Goal: Task Accomplishment & Management: Complete application form

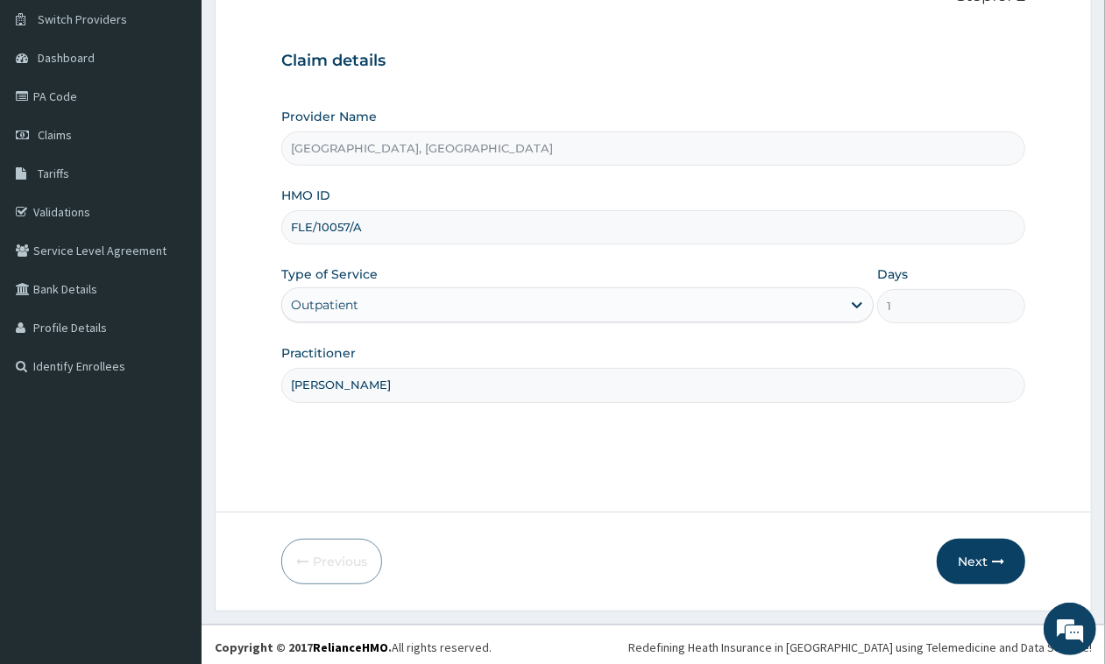
scroll to position [139, 0]
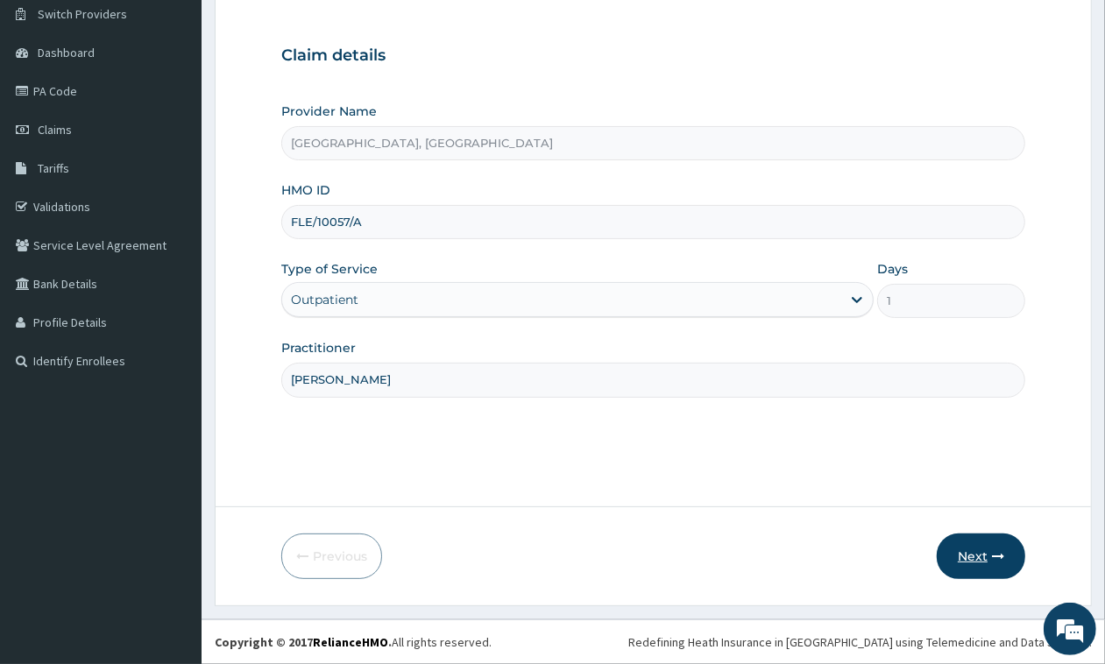
type input "[PERSON_NAME]"
click at [956, 543] on button "Next" at bounding box center [981, 557] width 89 height 46
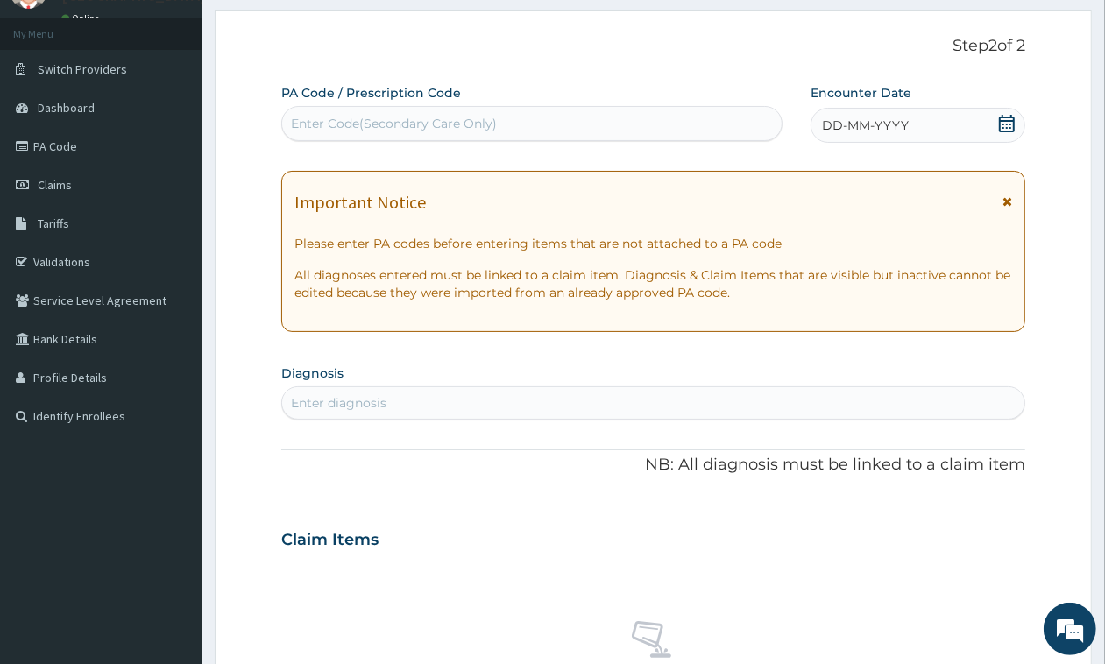
scroll to position [29, 0]
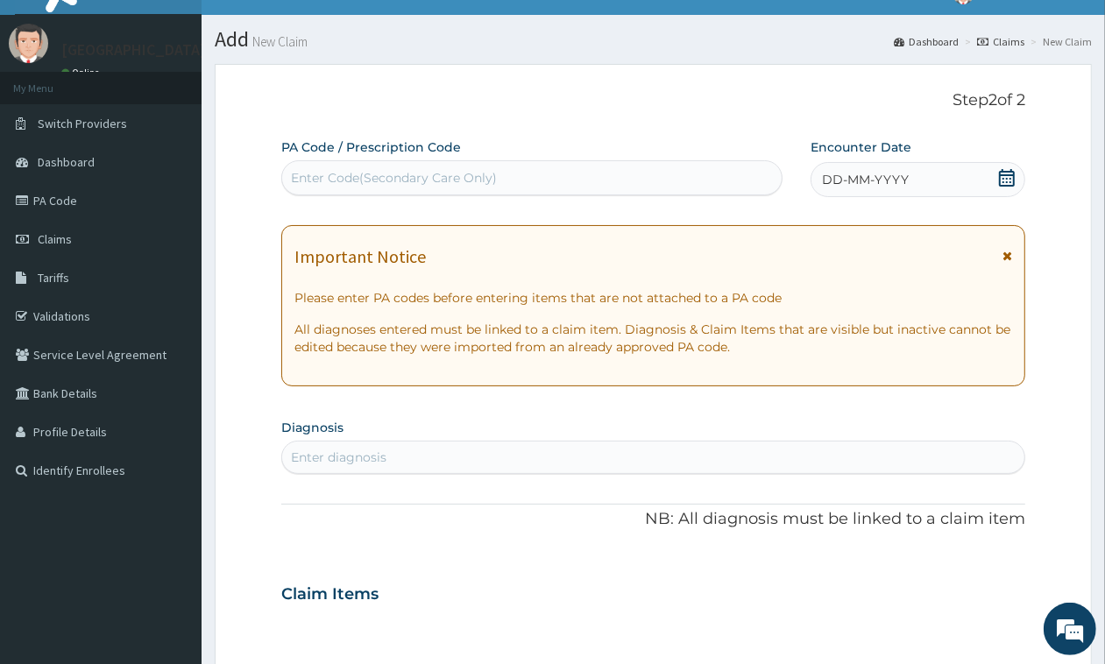
drag, startPoint x: 1006, startPoint y: 181, endPoint x: 989, endPoint y: 181, distance: 17.6
click at [1006, 180] on icon at bounding box center [1007, 178] width 18 height 18
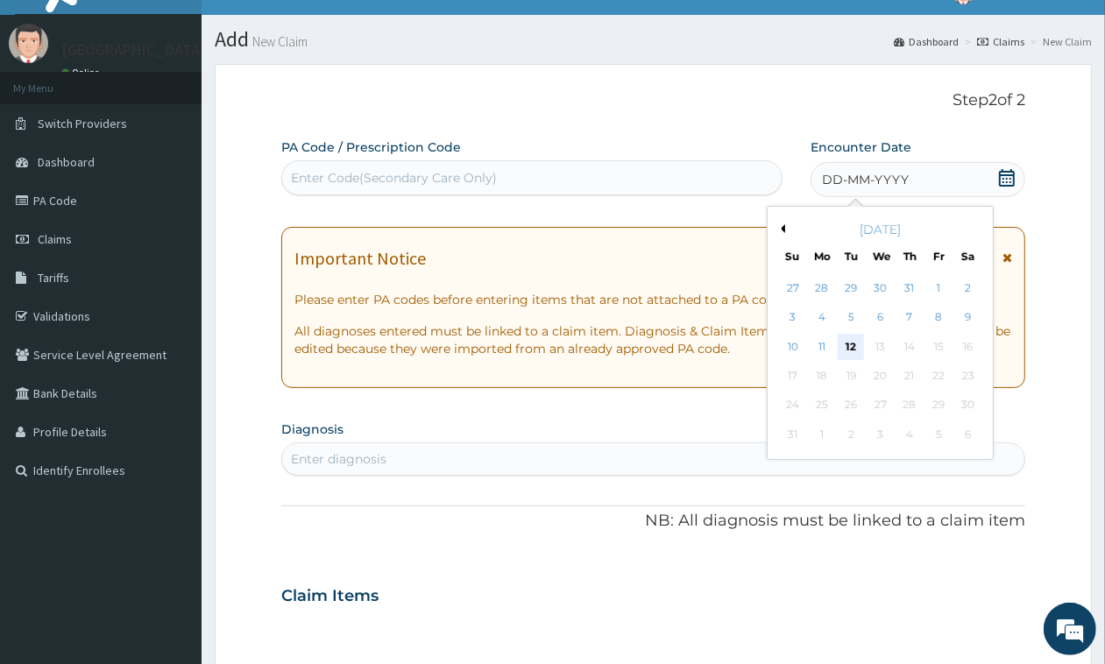
click at [852, 352] on div "12" at bounding box center [851, 347] width 26 height 26
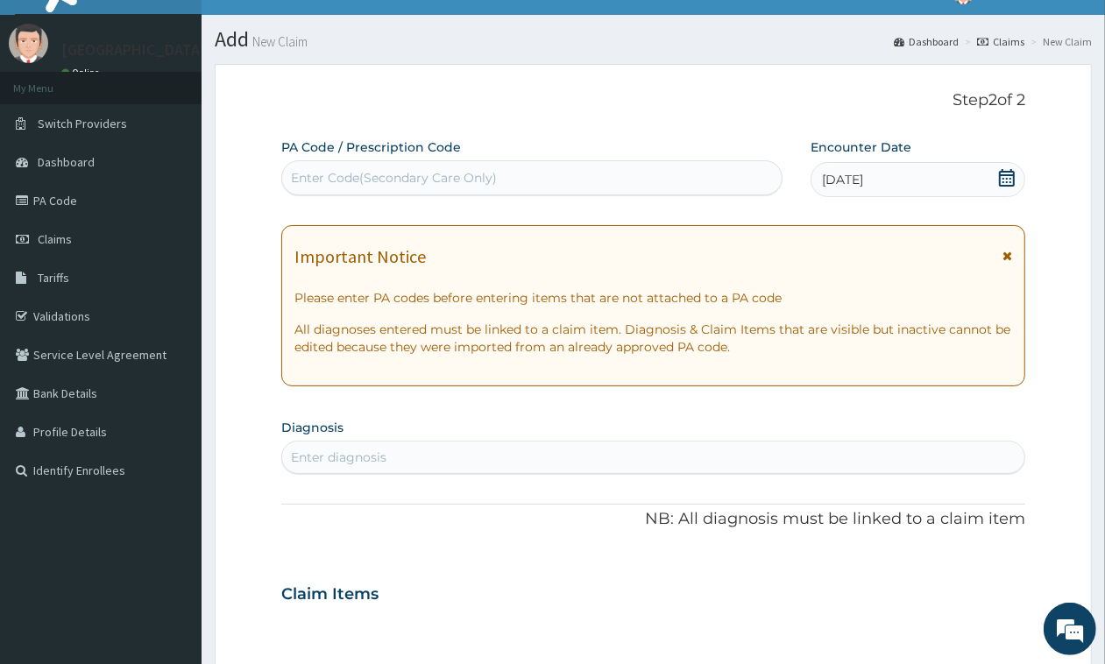
scroll to position [0, 0]
click at [619, 458] on div "Enter diagnosis" at bounding box center [653, 458] width 742 height 28
type input "UPPER RESPIRAT"
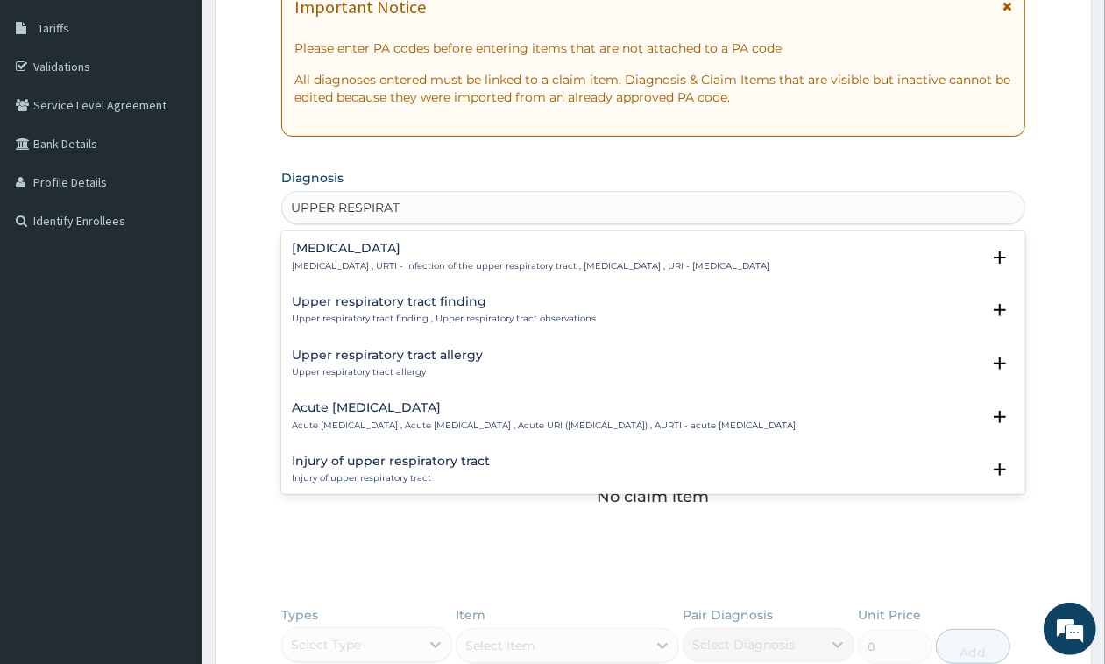
scroll to position [248, 0]
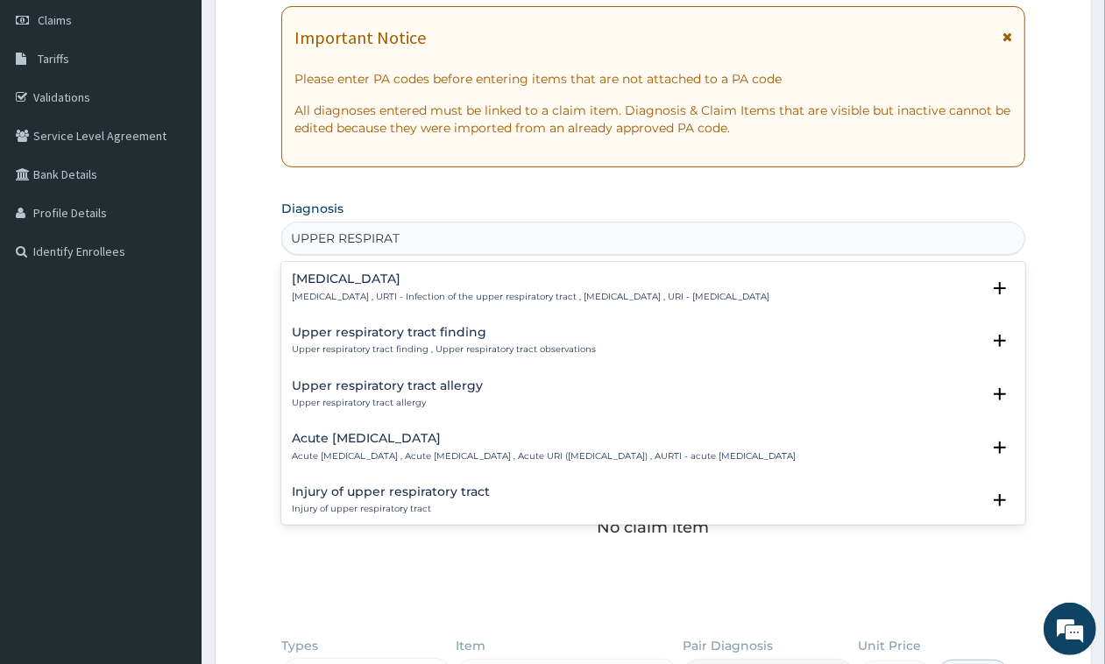
click at [410, 281] on h4 "[MEDICAL_DATA]" at bounding box center [531, 279] width 478 height 13
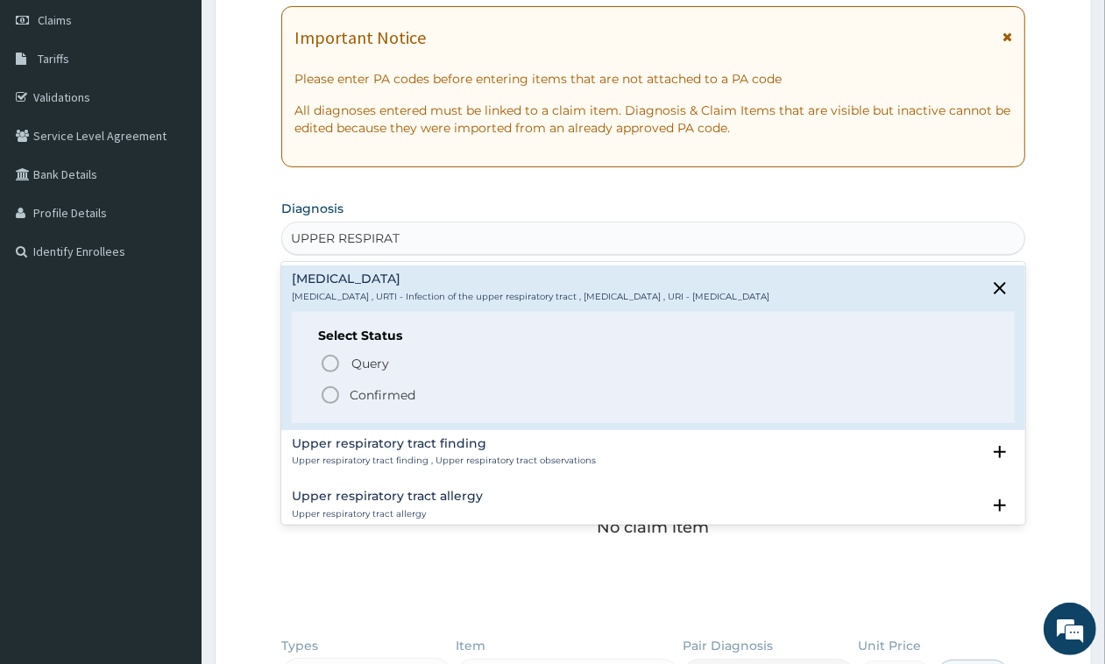
click at [362, 387] on p "Confirmed" at bounding box center [383, 396] width 66 height 18
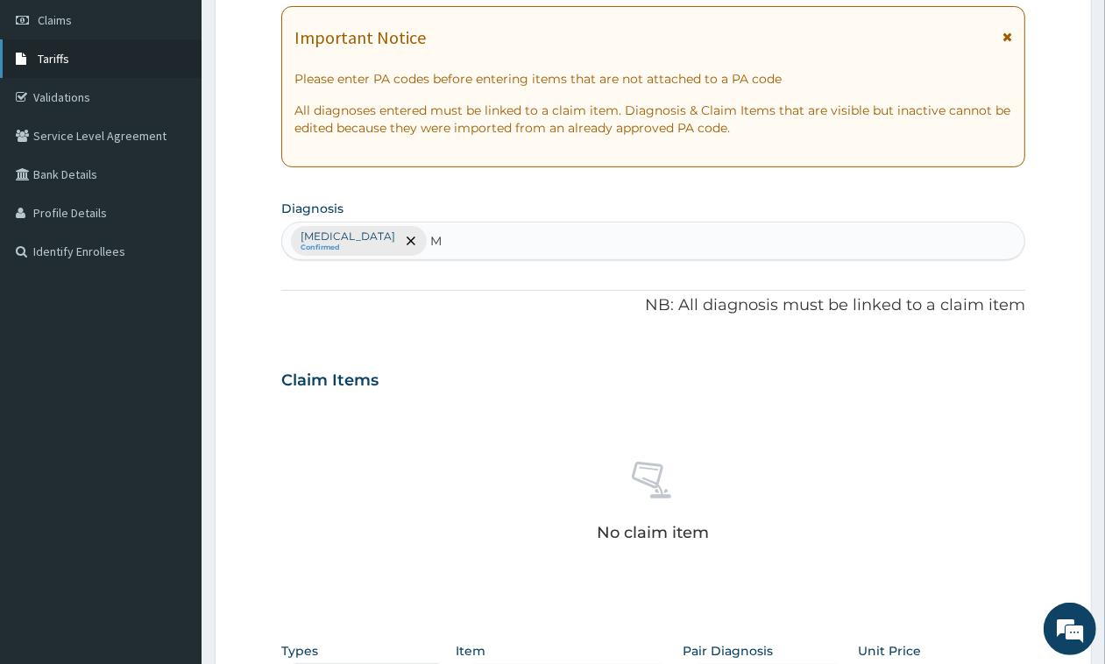
type input "M"
type input "[MEDICAL_DATA]"
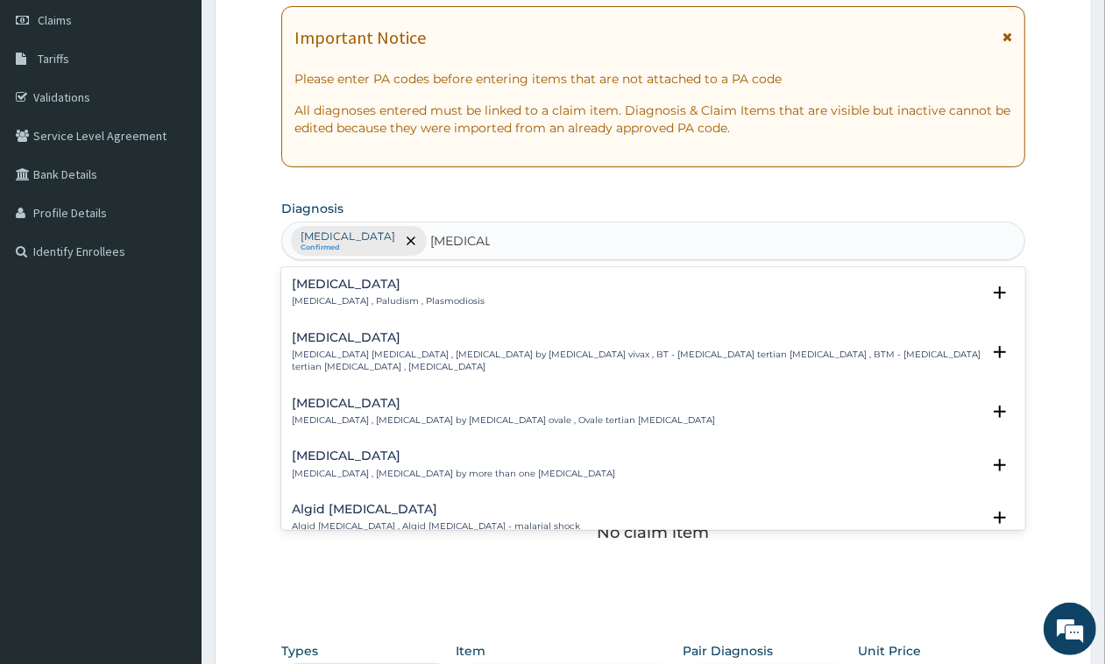
click at [423, 288] on h4 "[MEDICAL_DATA]" at bounding box center [388, 284] width 193 height 13
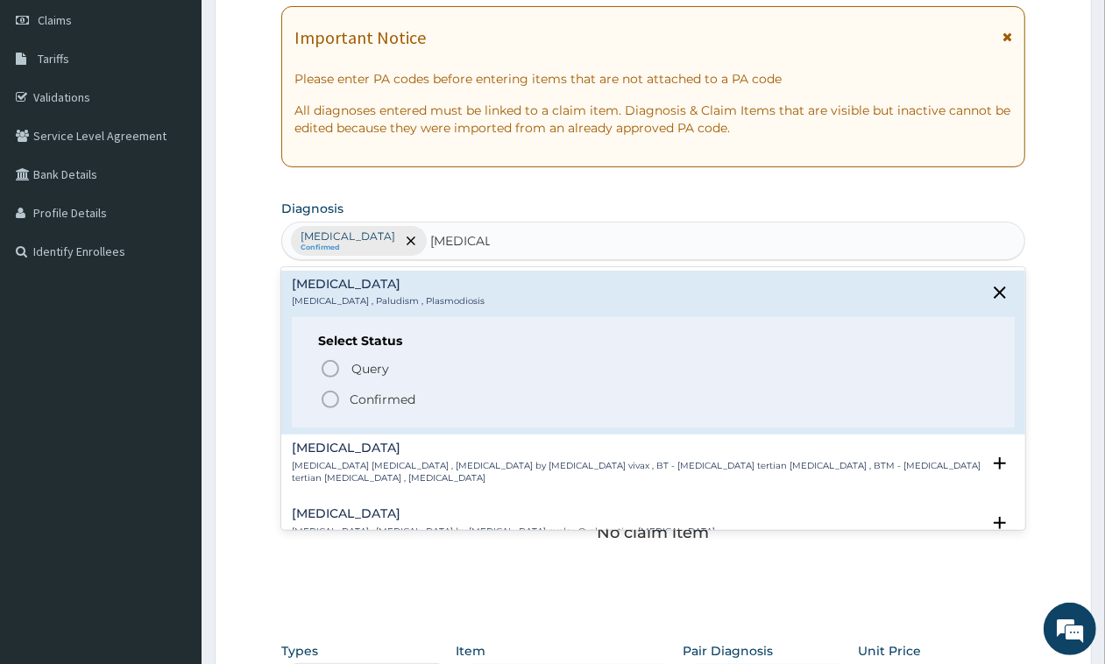
click at [425, 397] on span "Confirmed" at bounding box center [654, 399] width 669 height 21
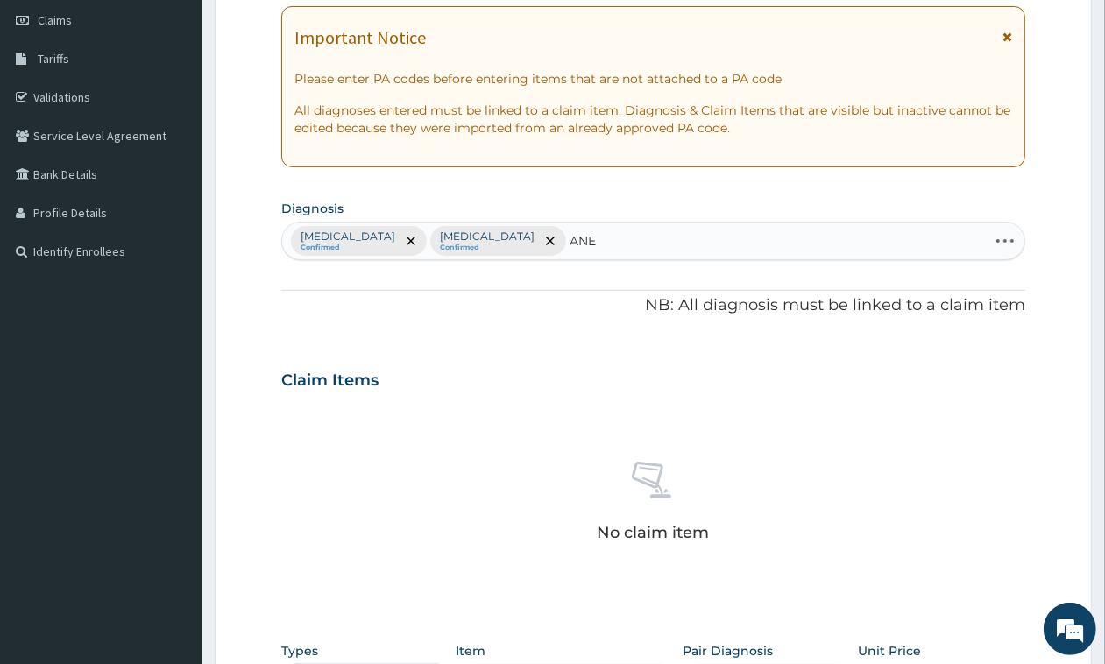
type input "ANEM"
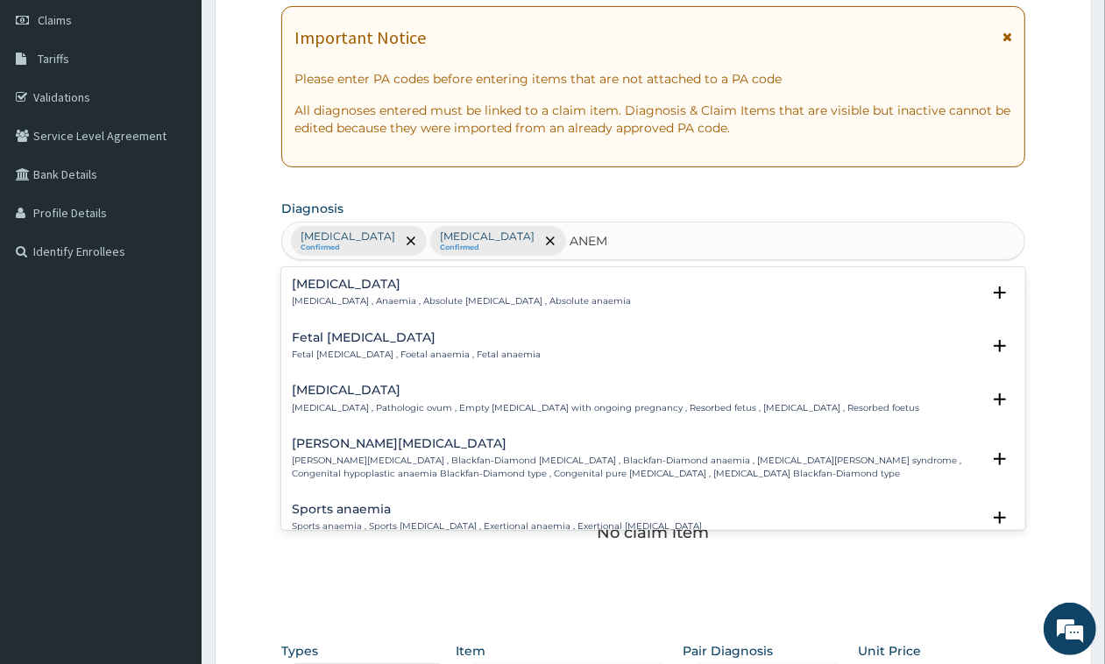
click at [384, 286] on h4 "[MEDICAL_DATA]" at bounding box center [461, 284] width 339 height 13
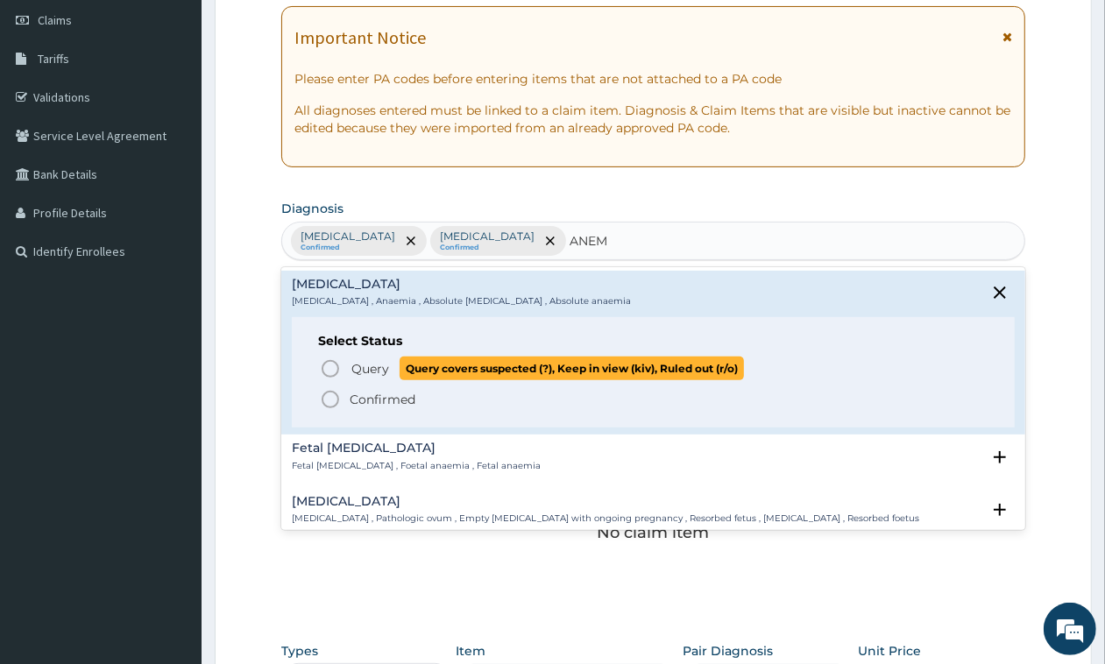
click at [356, 364] on span "Query" at bounding box center [371, 369] width 38 height 18
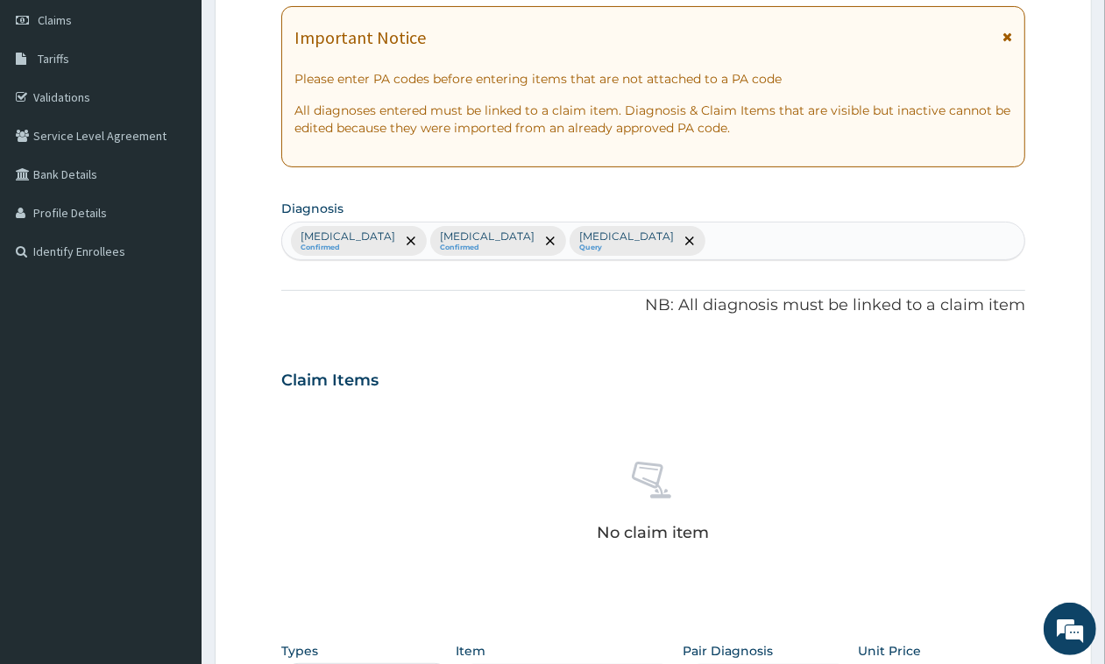
scroll to position [467, 0]
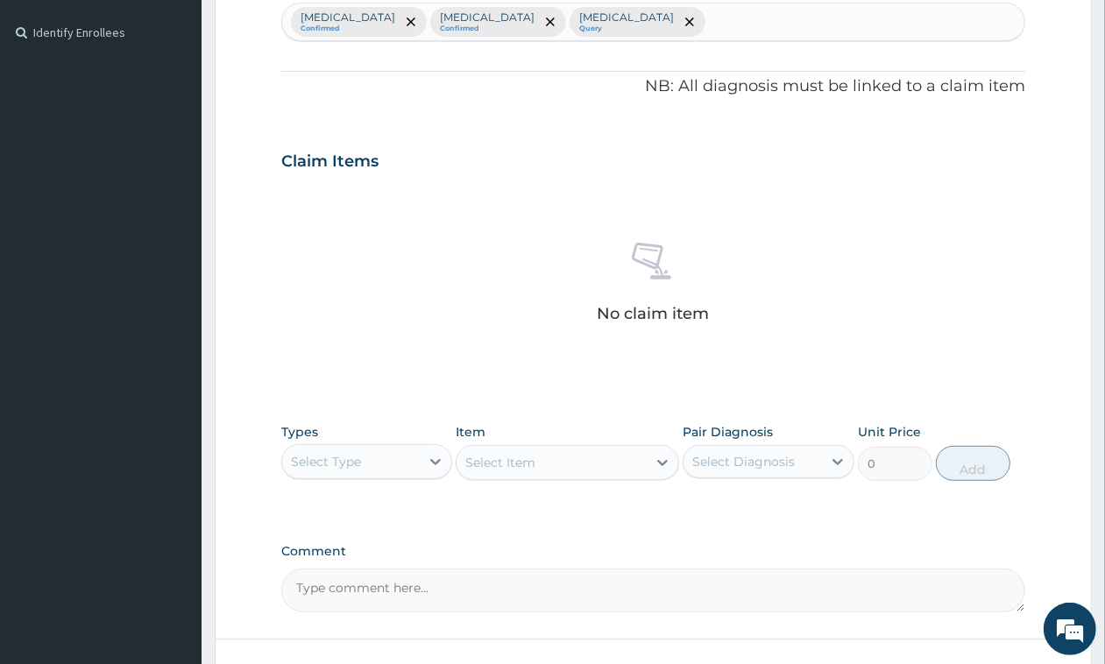
click at [348, 435] on div "Types Select Type" at bounding box center [366, 452] width 171 height 58
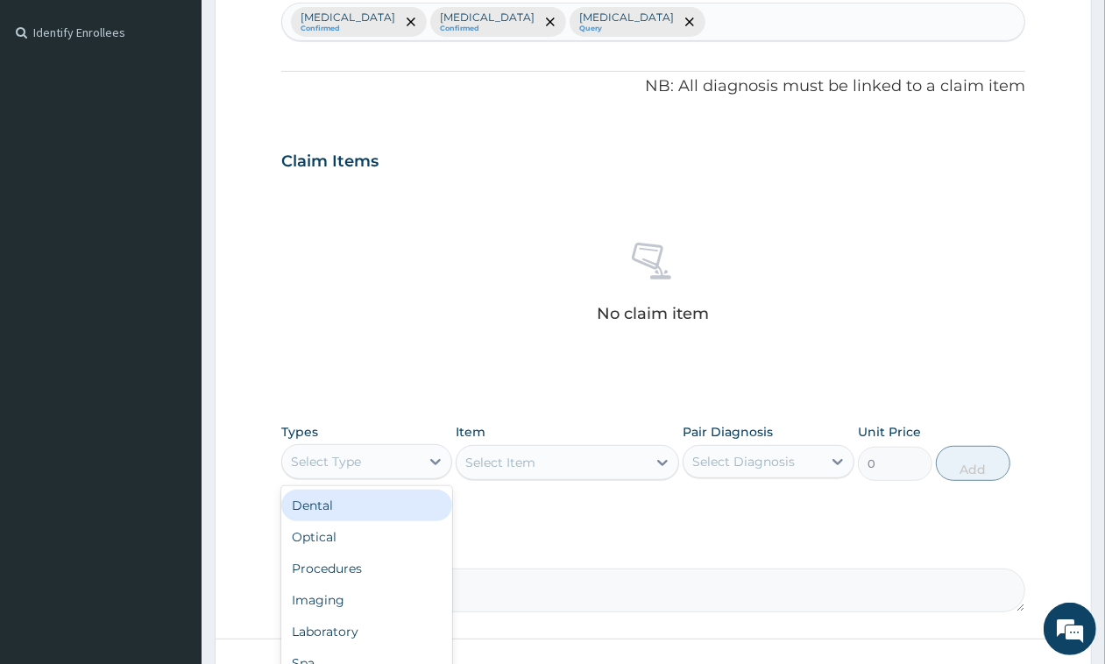
click at [348, 460] on div "Select Type" at bounding box center [326, 462] width 70 height 18
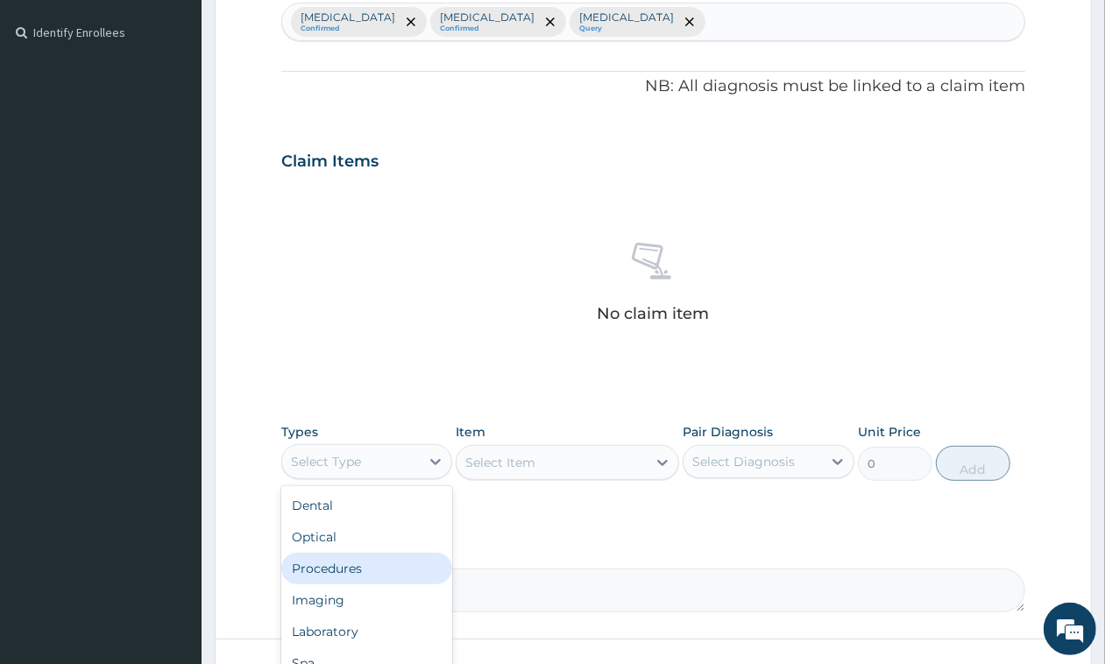
scroll to position [59, 0]
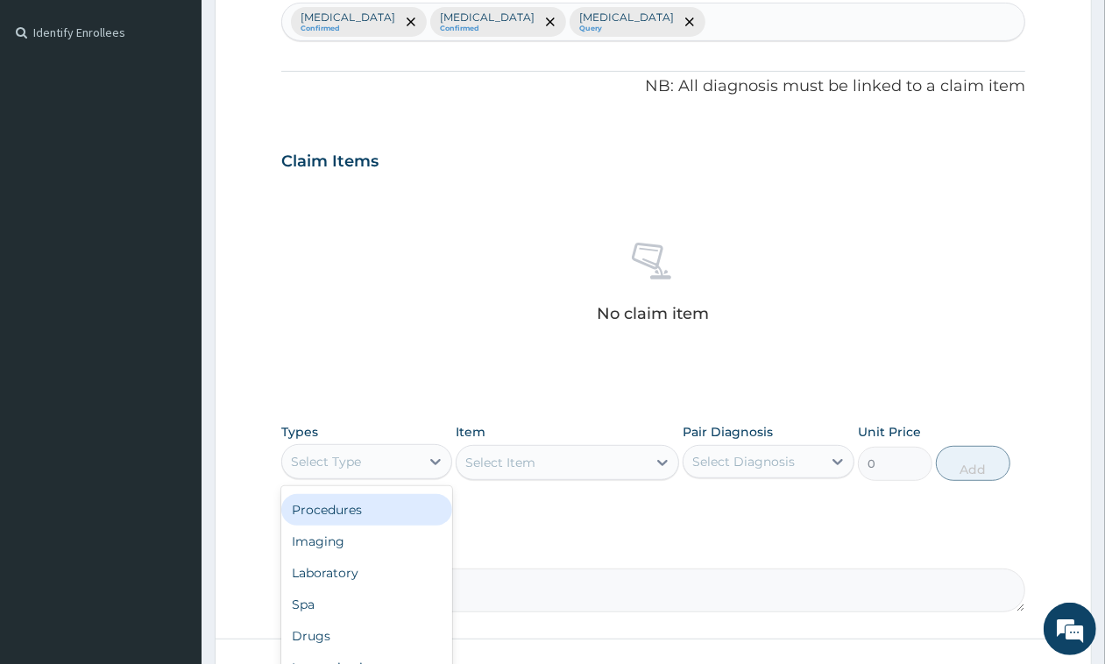
click at [357, 520] on div "Procedures" at bounding box center [366, 510] width 171 height 32
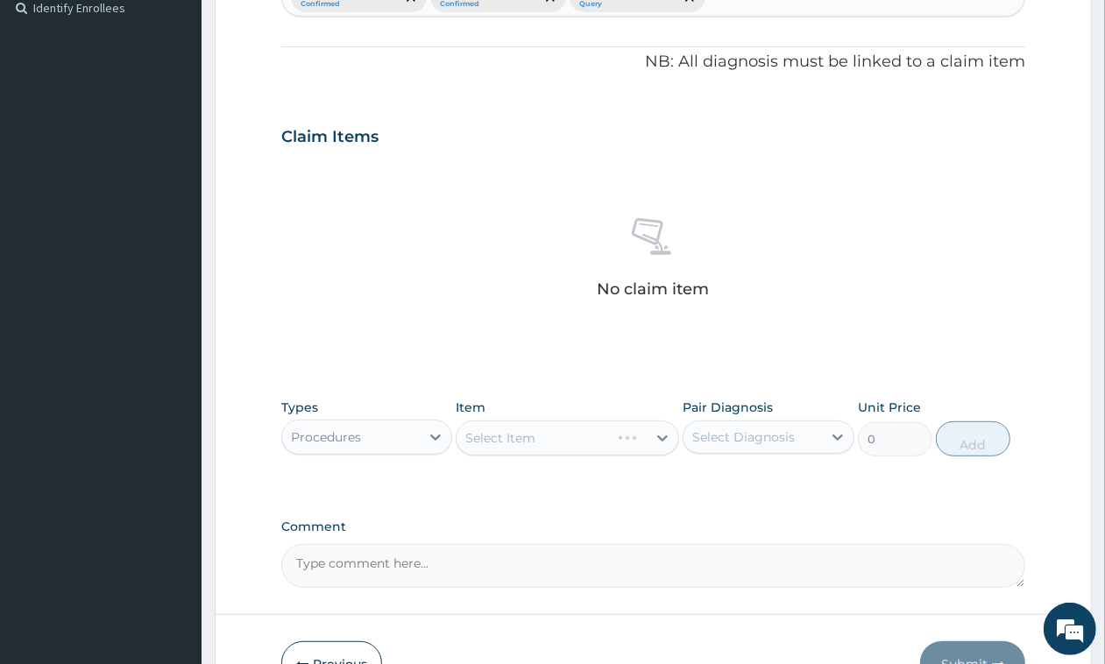
scroll to position [491, 0]
click at [544, 434] on div "Select Item" at bounding box center [552, 439] width 190 height 28
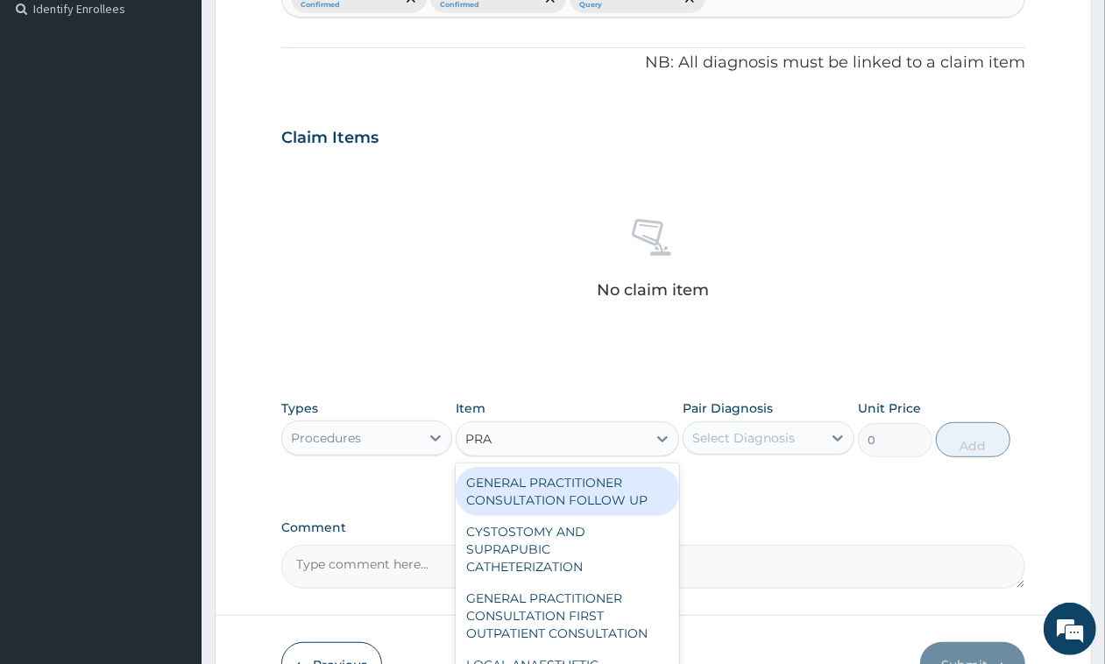
type input "PRAC"
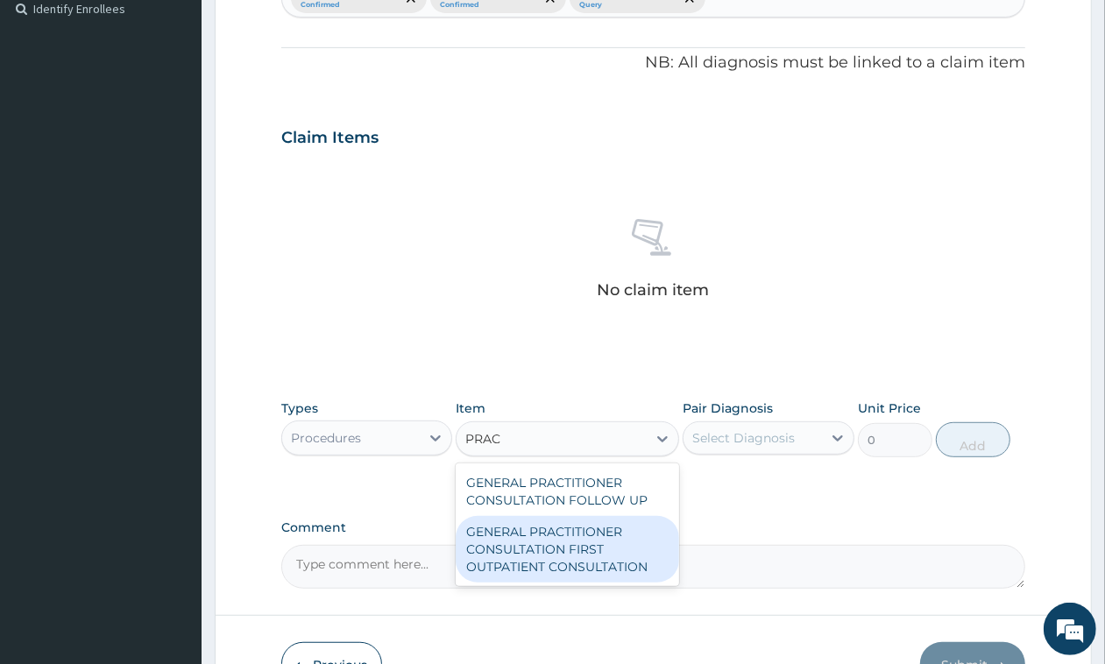
click at [550, 540] on div "GENERAL PRACTITIONER CONSULTATION FIRST OUTPATIENT CONSULTATION" at bounding box center [568, 549] width 224 height 67
type input "3548"
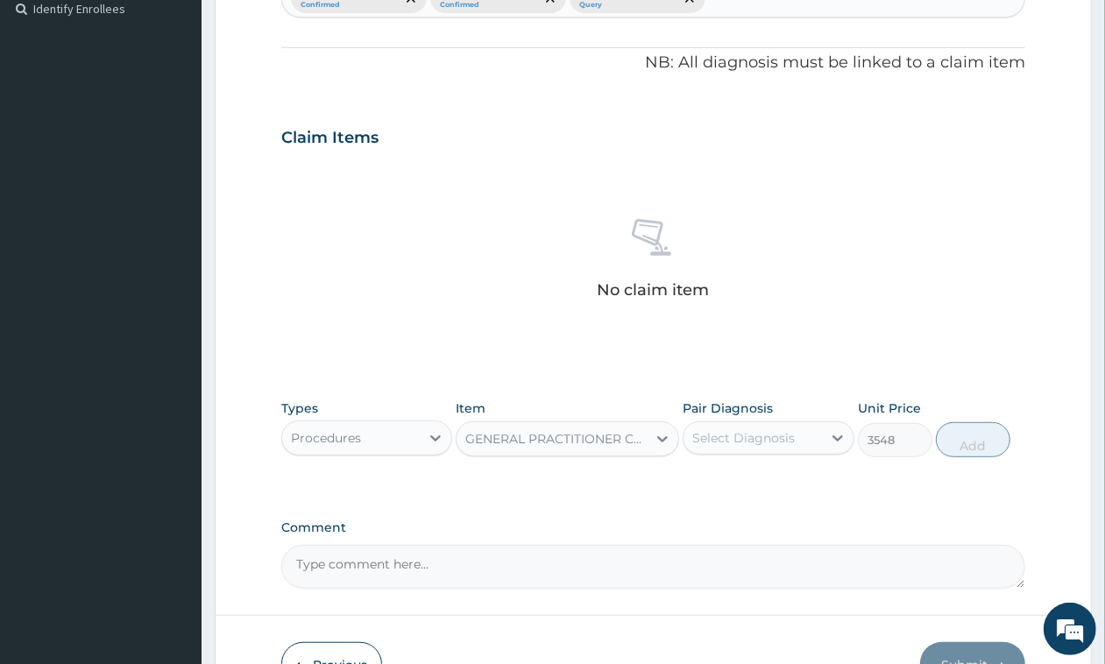
click at [777, 432] on div "Select Diagnosis" at bounding box center [744, 439] width 103 height 18
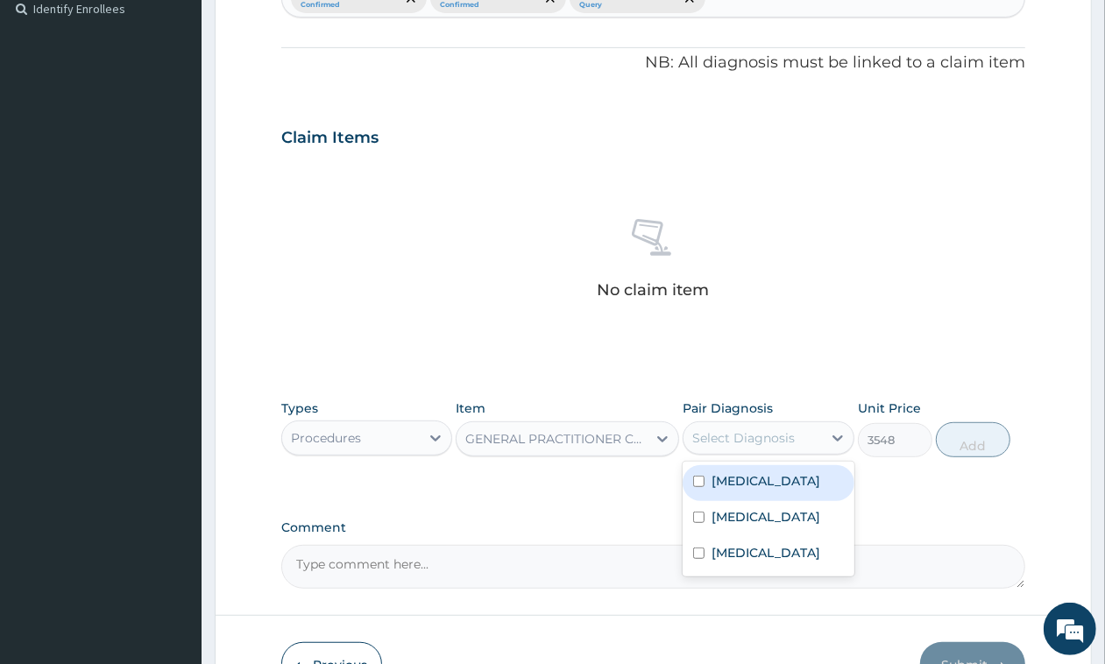
click at [781, 480] on label "[MEDICAL_DATA]" at bounding box center [766, 481] width 109 height 18
checkbox input "true"
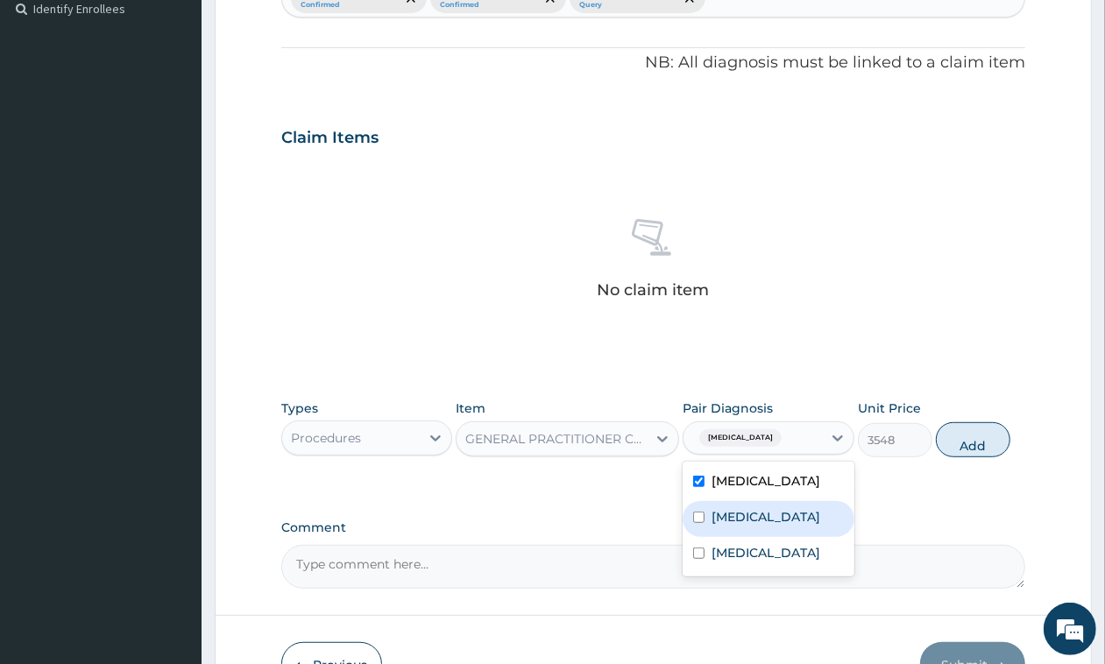
click at [765, 532] on div "[MEDICAL_DATA]" at bounding box center [768, 519] width 171 height 36
checkbox input "true"
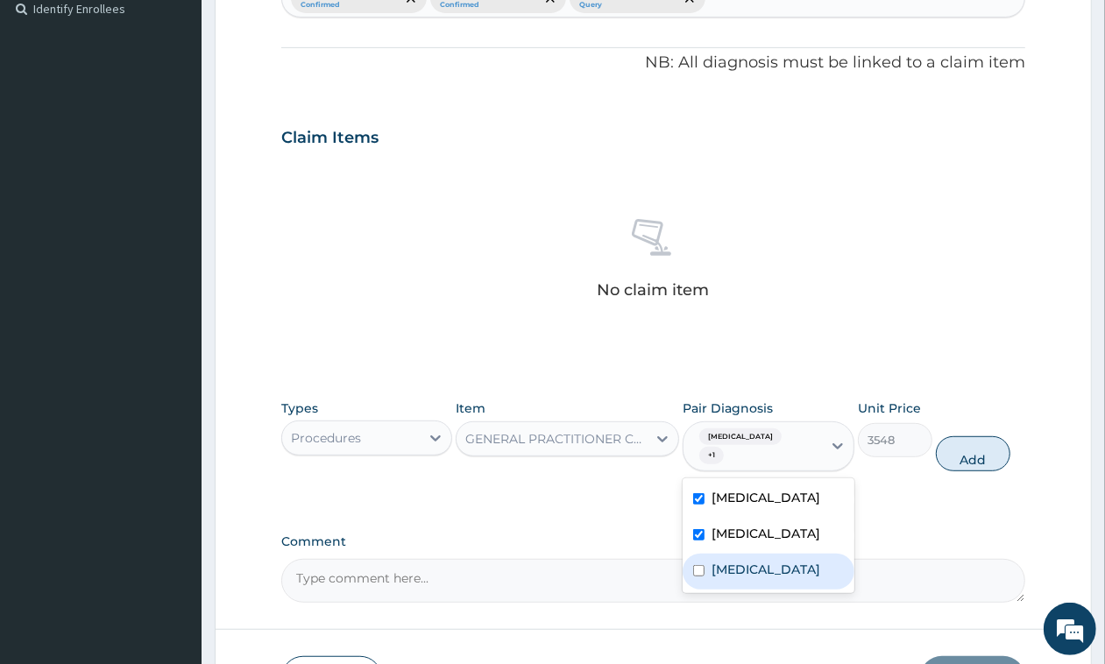
click at [751, 579] on label "[MEDICAL_DATA]" at bounding box center [766, 570] width 109 height 18
checkbox input "true"
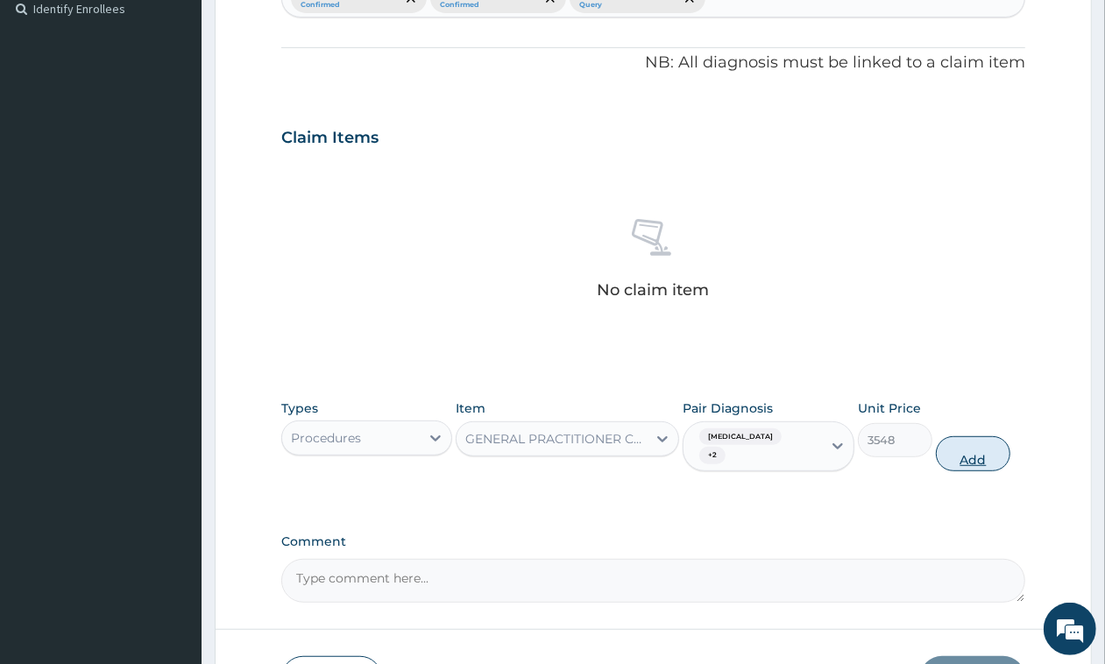
click at [961, 454] on button "Add" at bounding box center [973, 454] width 75 height 35
type input "0"
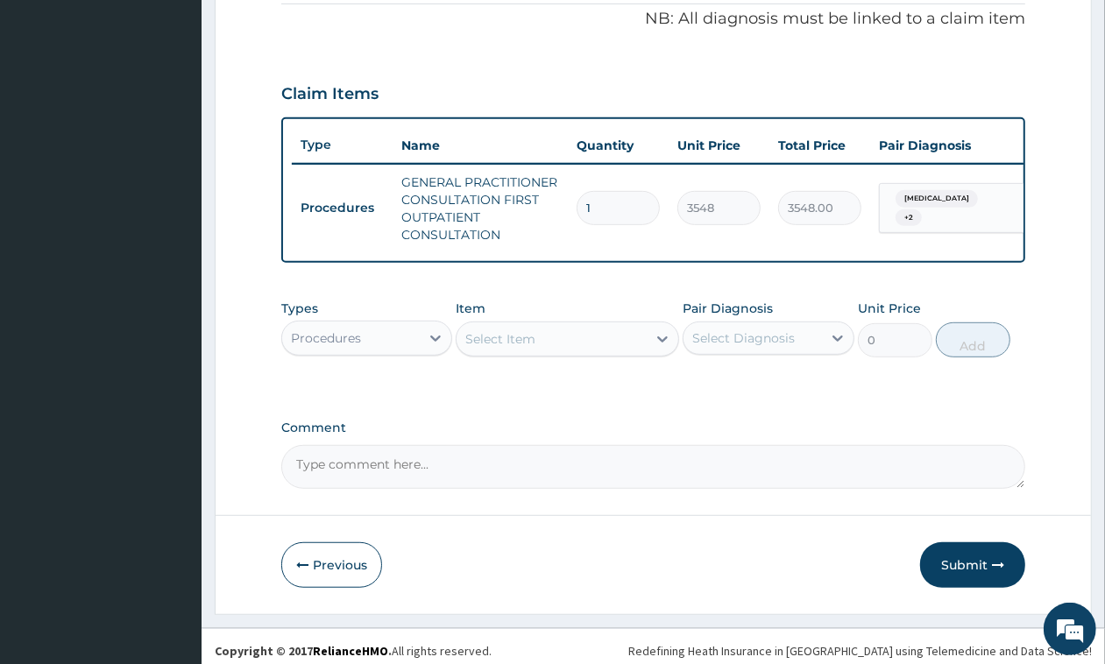
scroll to position [558, 0]
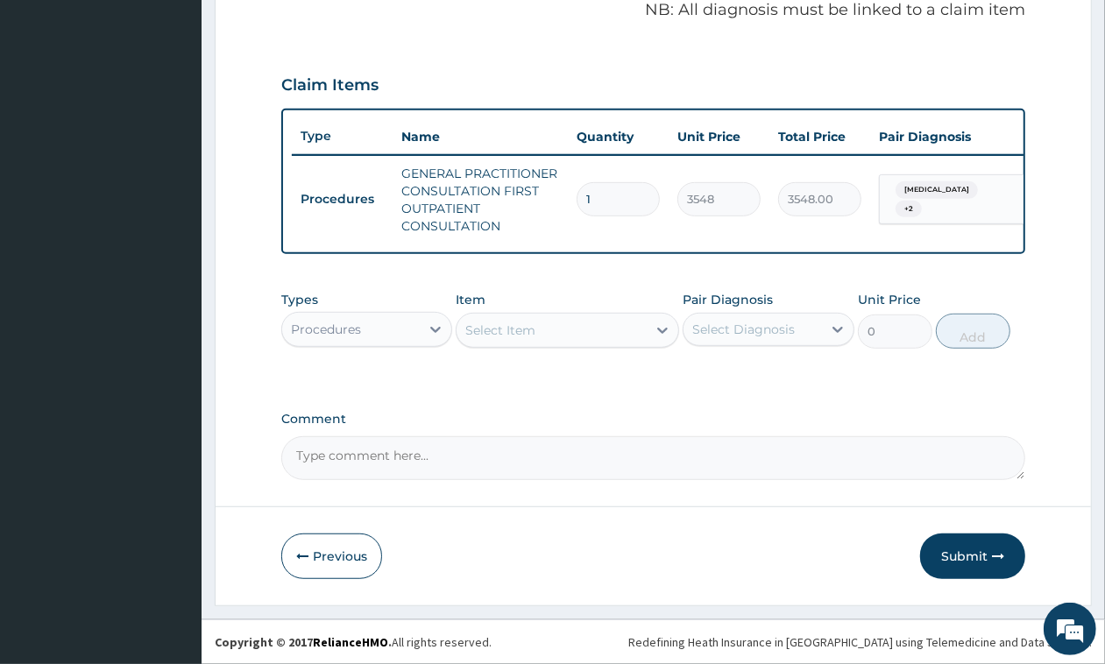
click at [377, 335] on div "Procedures" at bounding box center [351, 330] width 138 height 28
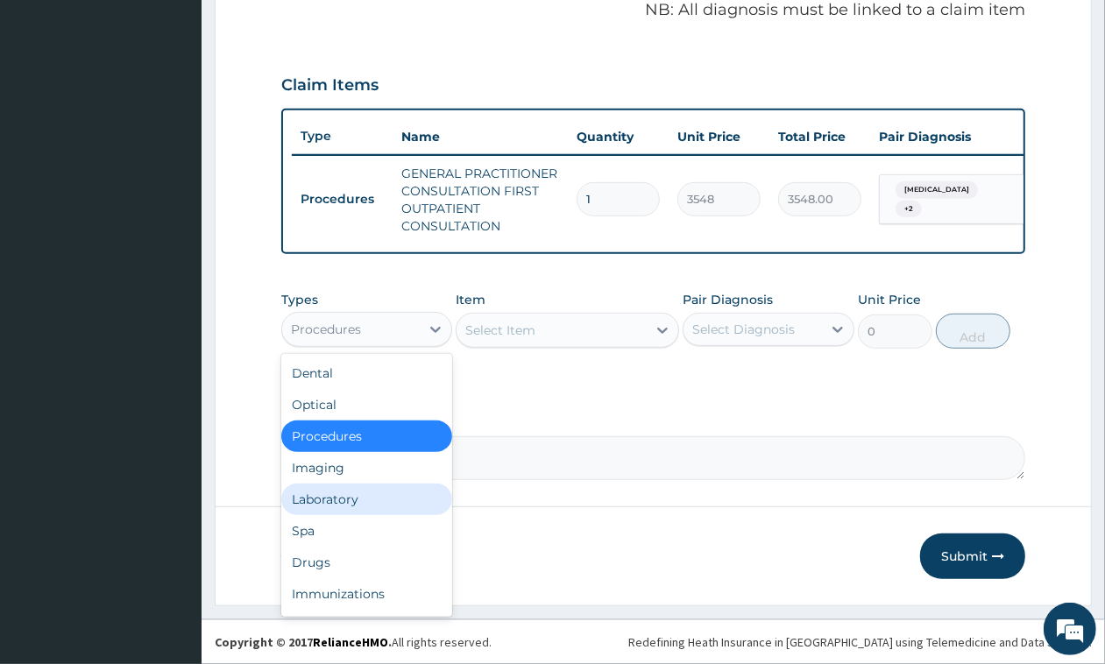
click at [361, 491] on div "Laboratory" at bounding box center [366, 500] width 171 height 32
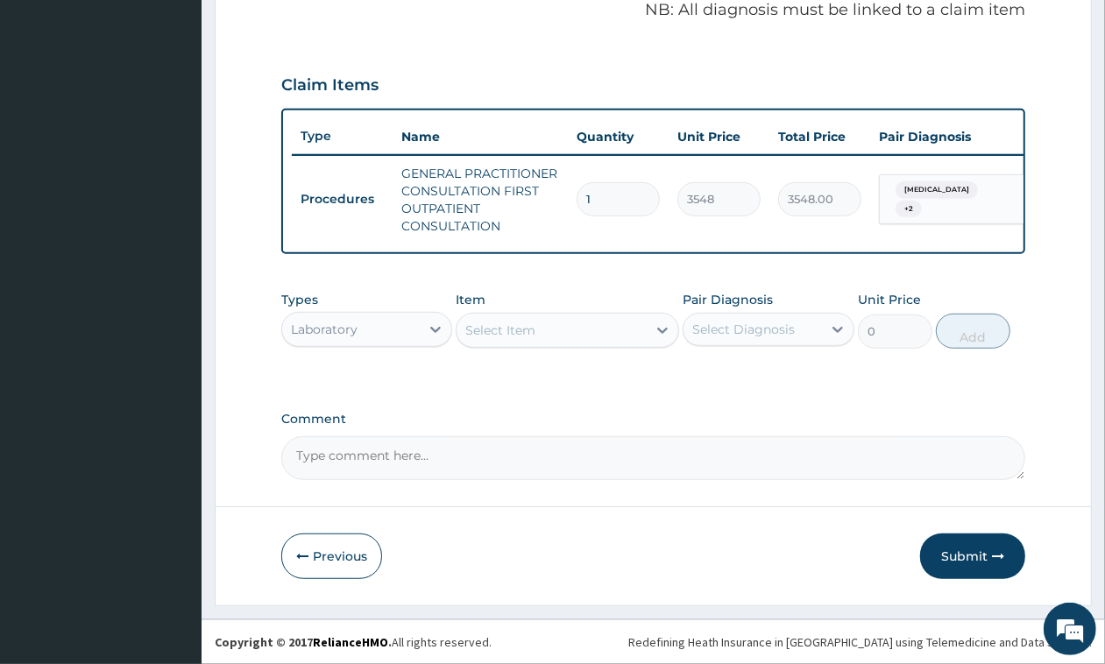
click at [539, 325] on div "Select Item" at bounding box center [552, 330] width 190 height 28
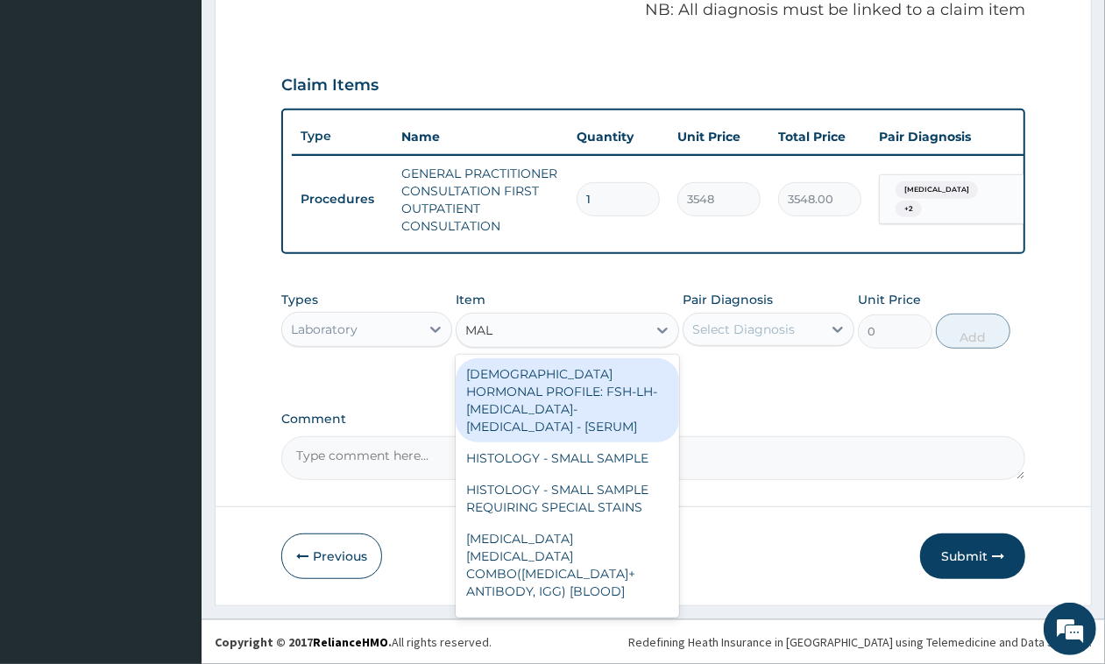
type input "MALA"
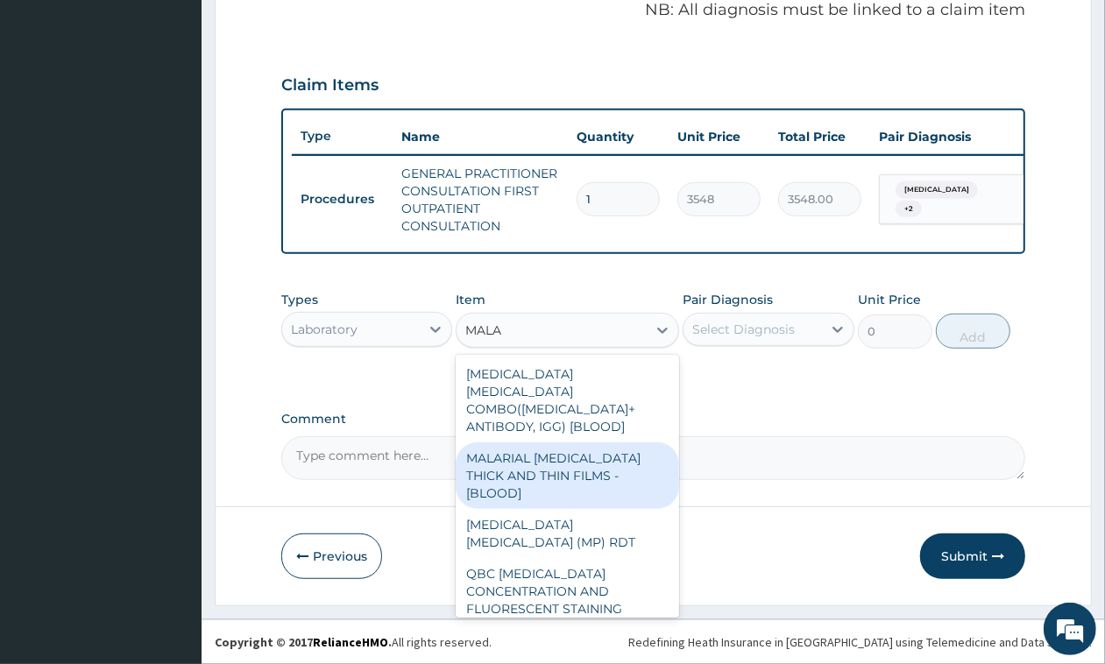
click at [572, 443] on div "MALARIAL [MEDICAL_DATA] THICK AND THIN FILMS - [BLOOD]" at bounding box center [568, 476] width 224 height 67
type input "1613"
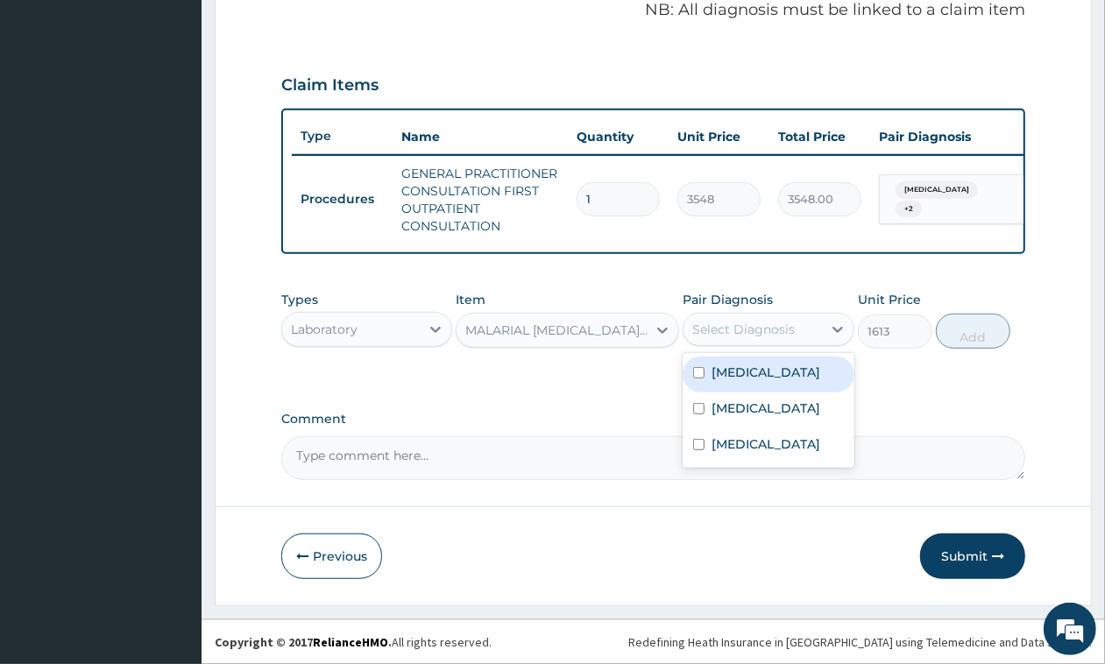
click at [761, 336] on div "Select Diagnosis" at bounding box center [744, 330] width 103 height 18
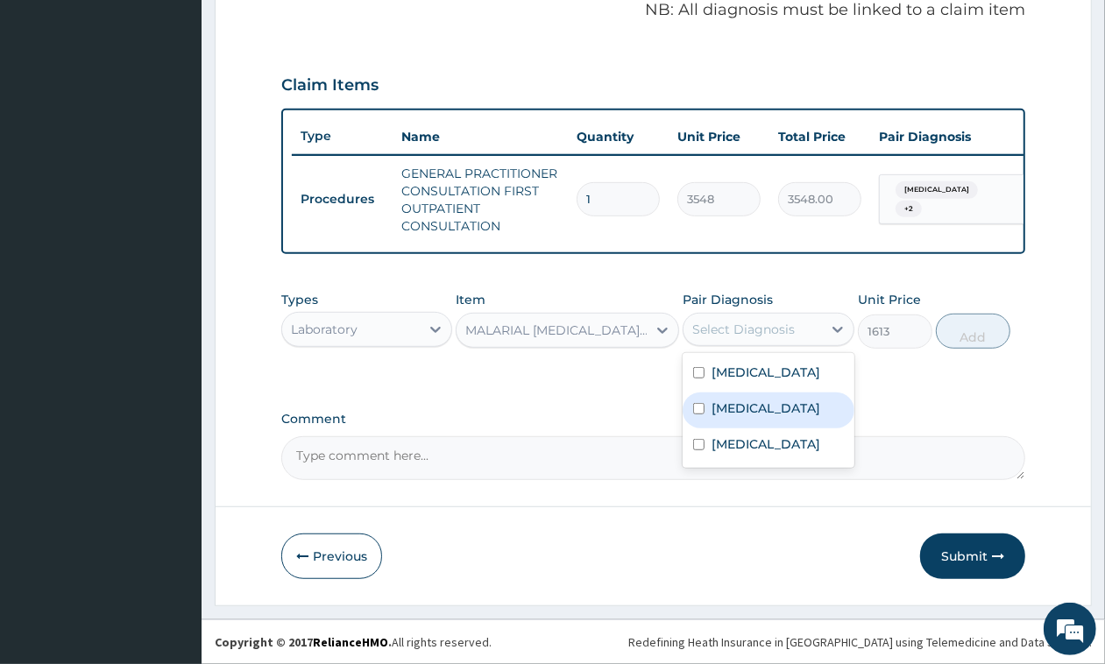
click at [746, 417] on label "[MEDICAL_DATA]" at bounding box center [766, 409] width 109 height 18
checkbox input "true"
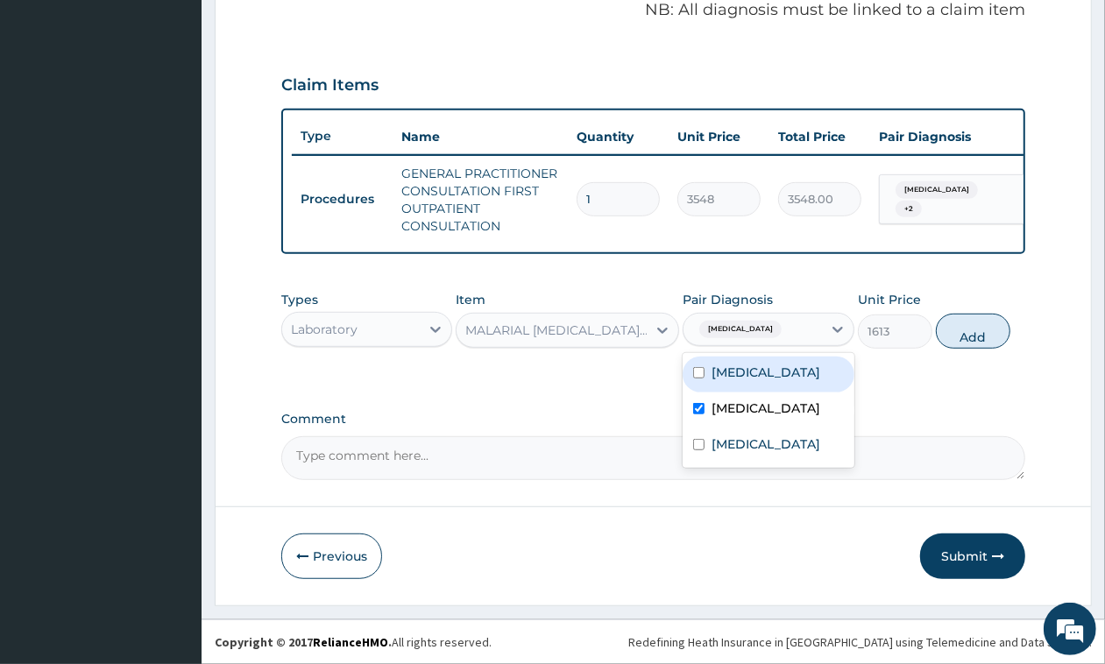
click at [958, 338] on button "Add" at bounding box center [973, 331] width 75 height 35
type input "0"
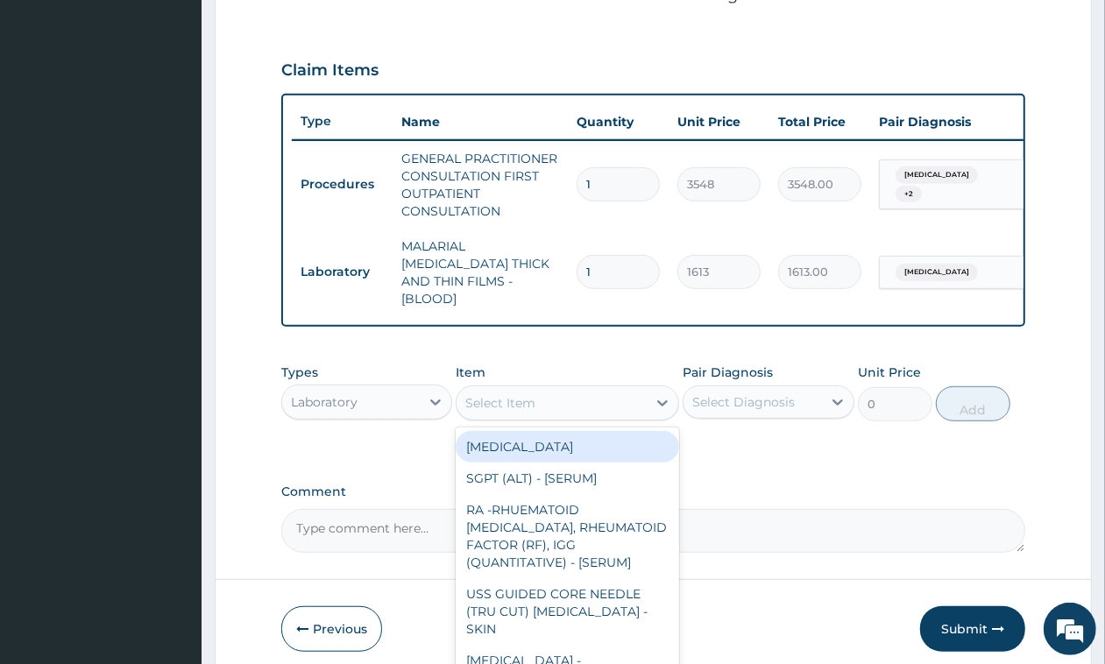
click at [559, 401] on div "Select Item" at bounding box center [552, 403] width 190 height 28
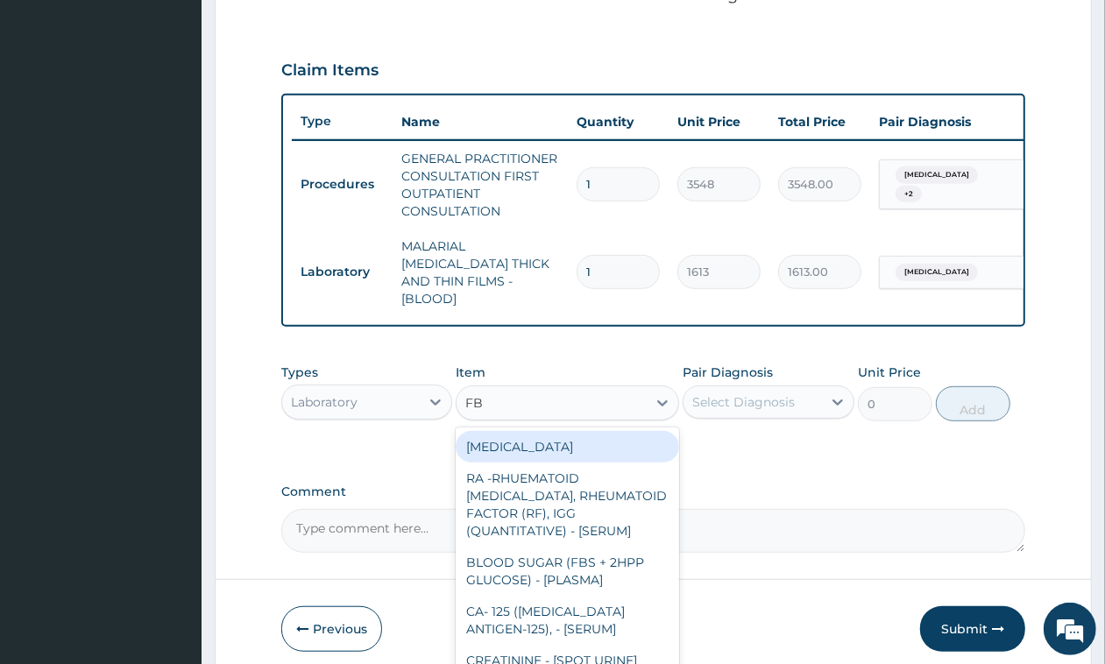
type input "FBC"
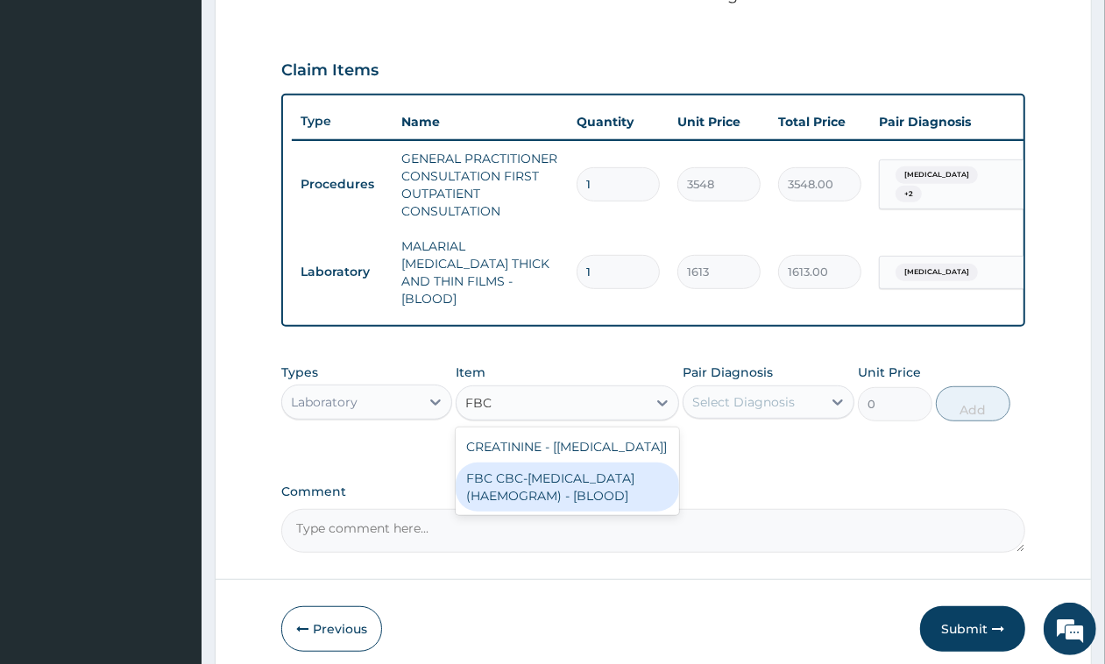
click at [536, 484] on div "FBC CBC-[MEDICAL_DATA] (HAEMOGRAM) - [BLOOD]" at bounding box center [568, 487] width 224 height 49
type input "4300"
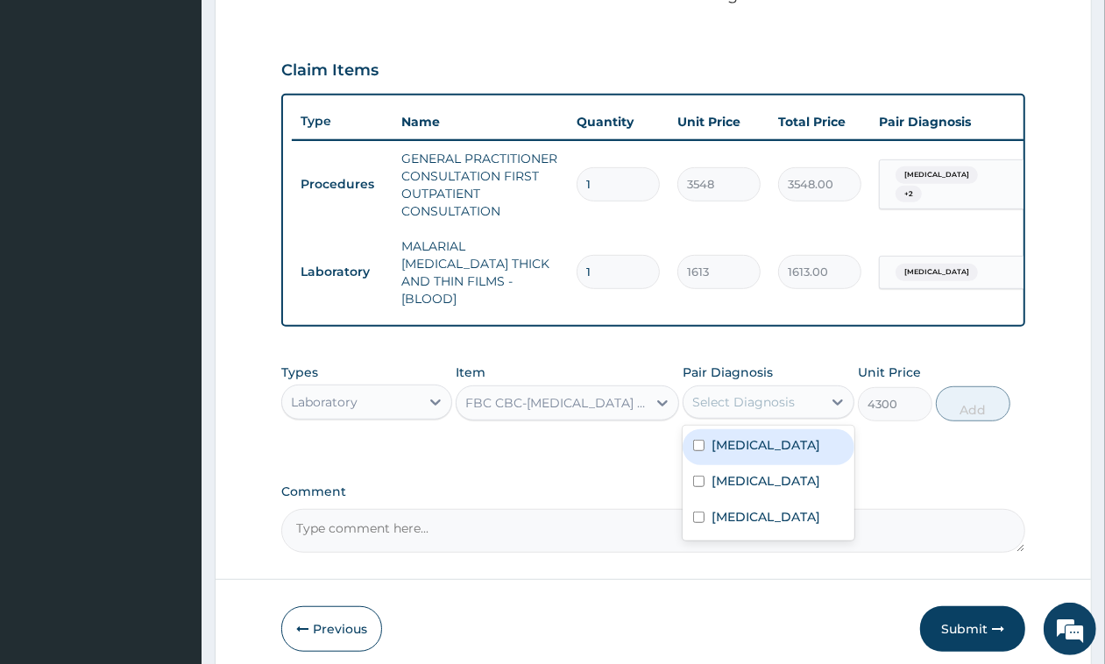
drag, startPoint x: 769, startPoint y: 395, endPoint x: 769, endPoint y: 408, distance: 12.3
click at [770, 394] on div "Select Diagnosis" at bounding box center [744, 403] width 103 height 18
drag, startPoint x: 760, startPoint y: 445, endPoint x: 760, endPoint y: 479, distance: 33.3
click at [760, 448] on label "[MEDICAL_DATA]" at bounding box center [766, 446] width 109 height 18
checkbox input "true"
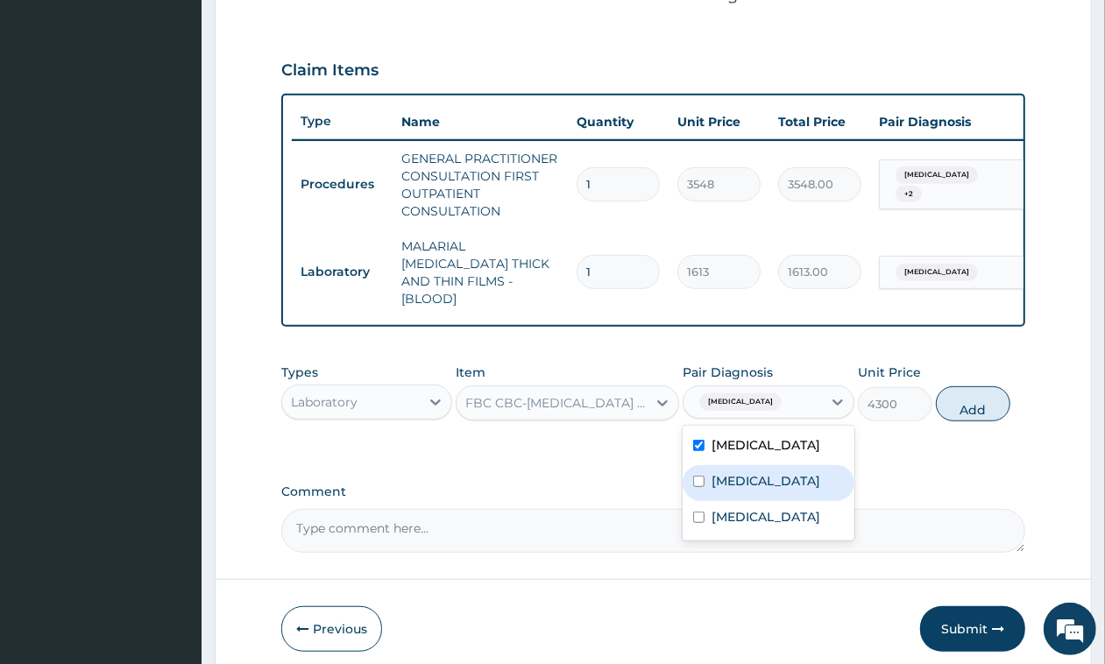
click at [756, 490] on label "[MEDICAL_DATA]" at bounding box center [766, 481] width 109 height 18
checkbox input "true"
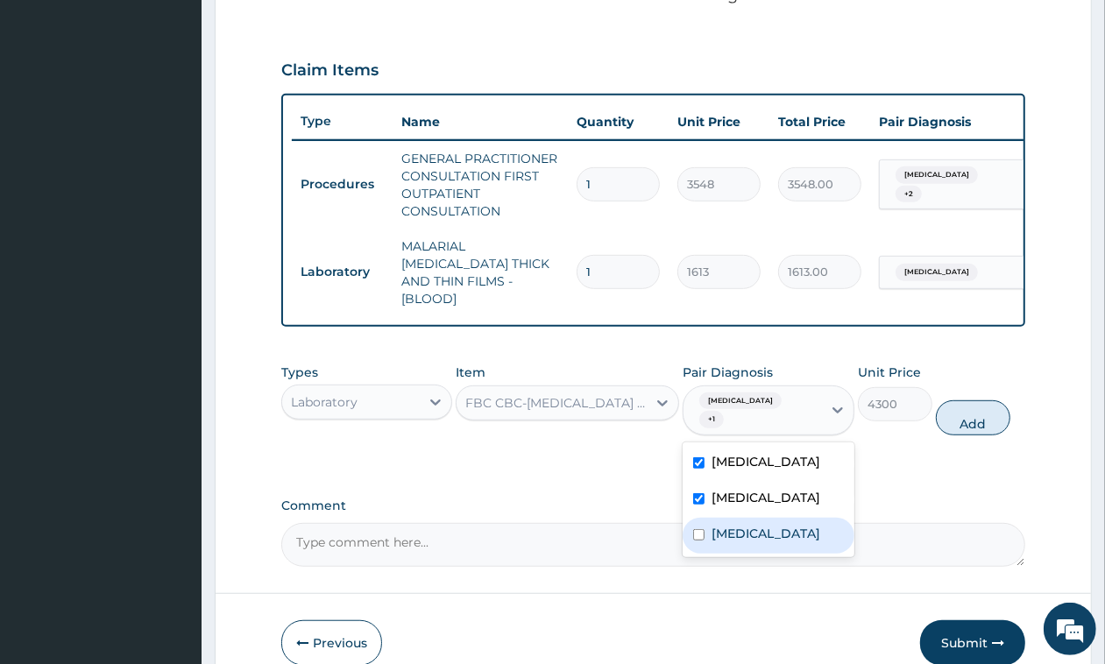
click at [756, 536] on div "[MEDICAL_DATA]" at bounding box center [768, 536] width 171 height 36
checkbox input "true"
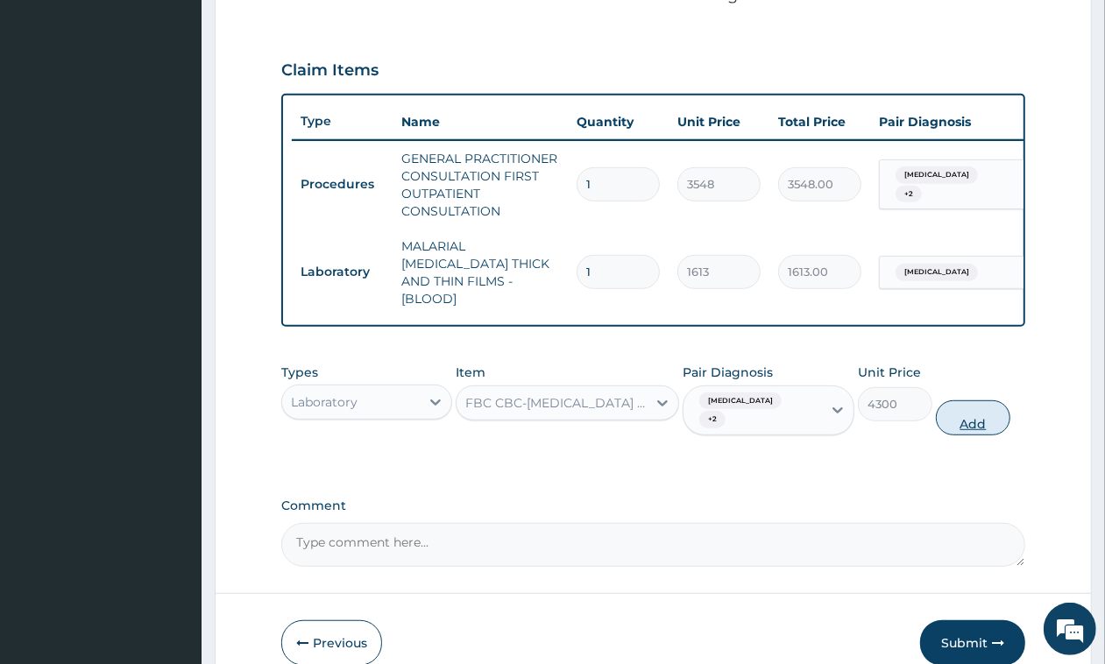
click at [958, 404] on button "Add" at bounding box center [973, 418] width 75 height 35
type input "0"
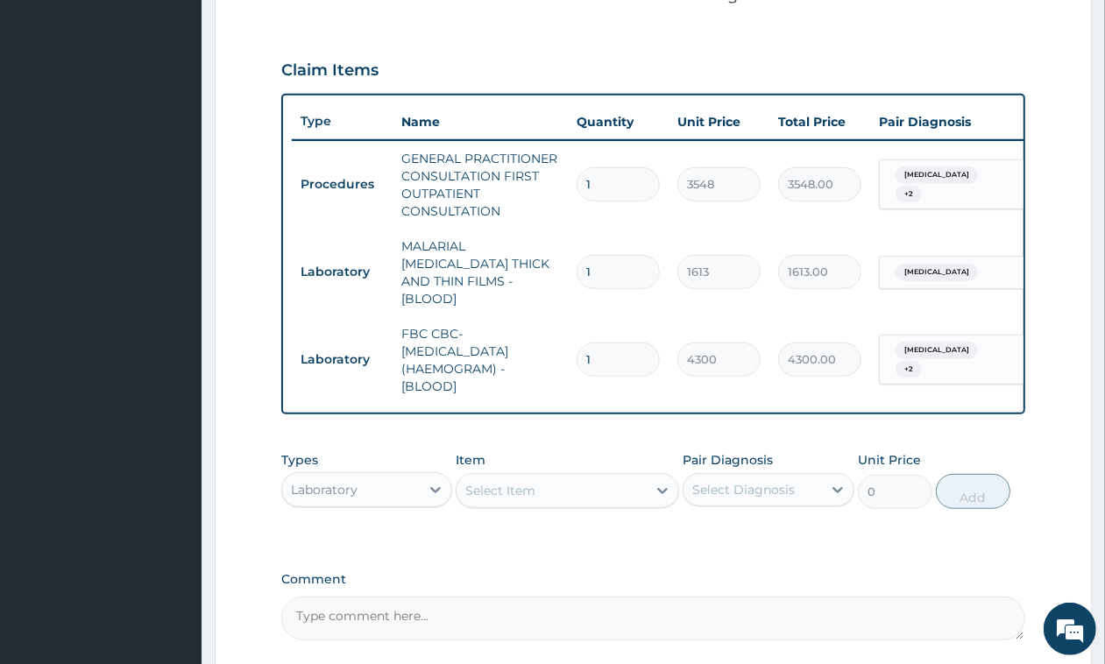
click at [370, 504] on div "Laboratory" at bounding box center [366, 489] width 171 height 35
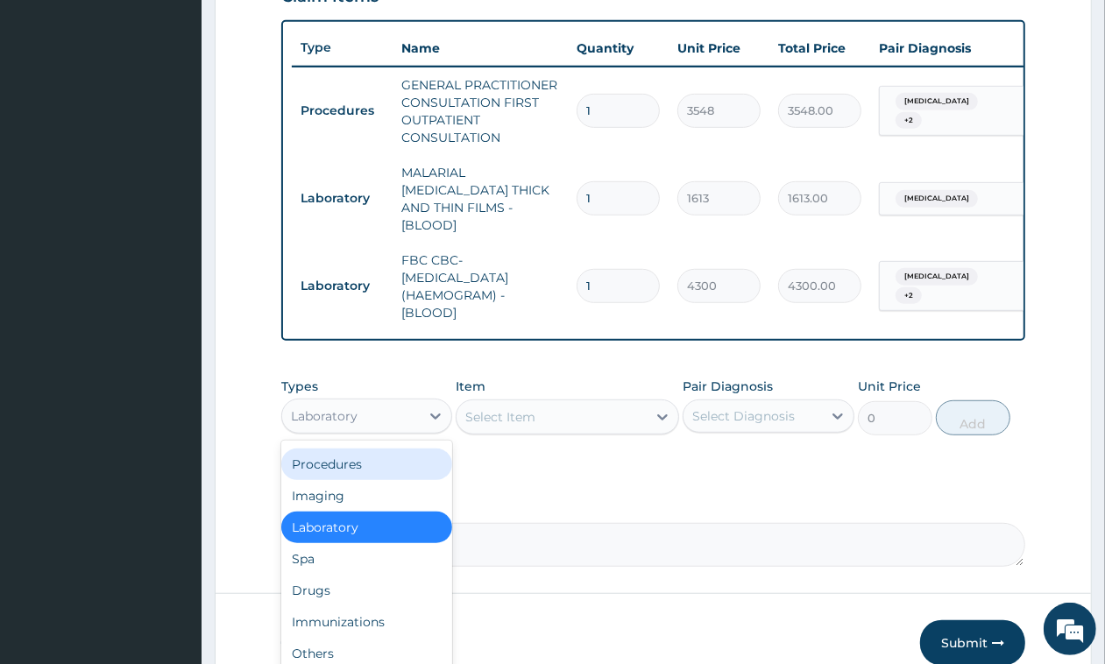
scroll to position [668, 0]
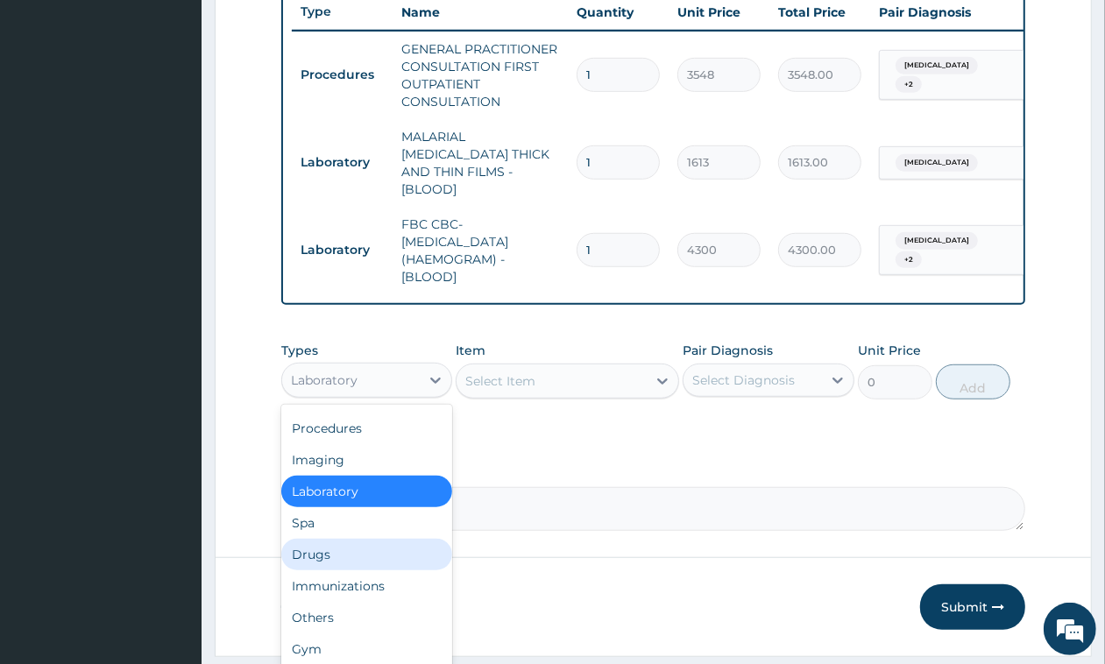
click at [361, 545] on div "Drugs" at bounding box center [366, 555] width 171 height 32
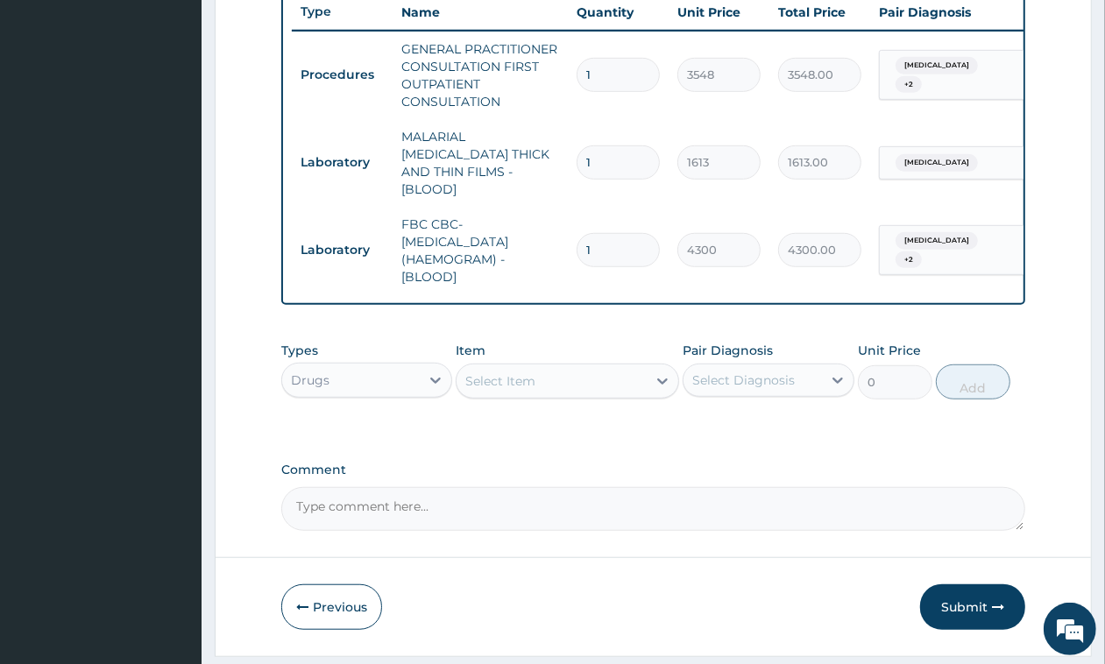
click at [587, 383] on div "Select Item" at bounding box center [552, 381] width 190 height 28
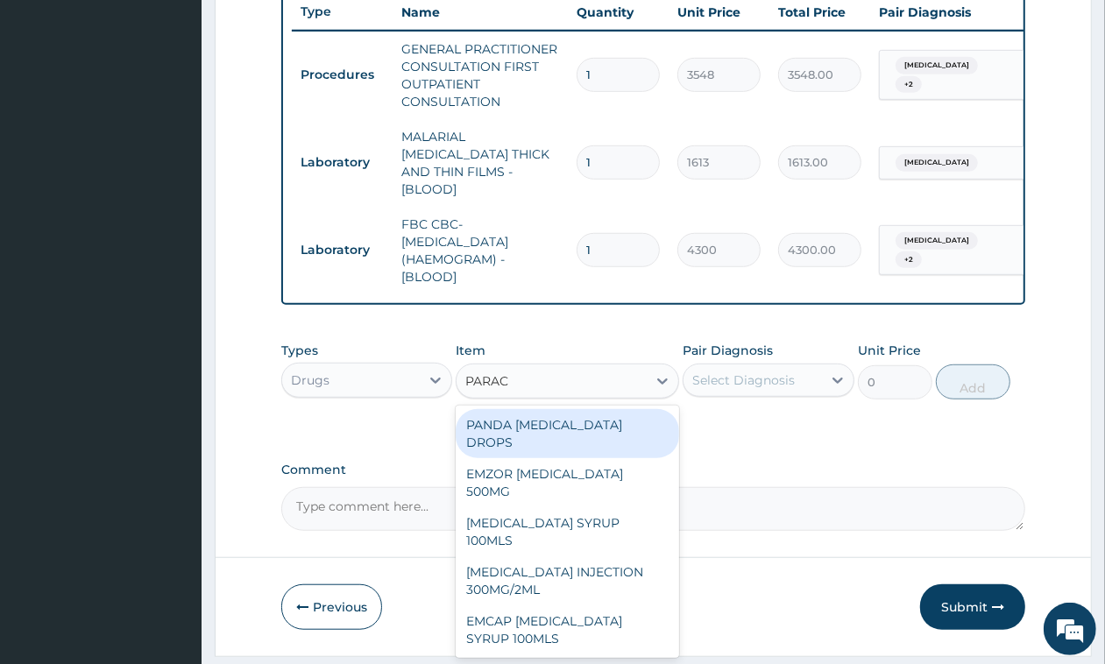
type input "PARACE"
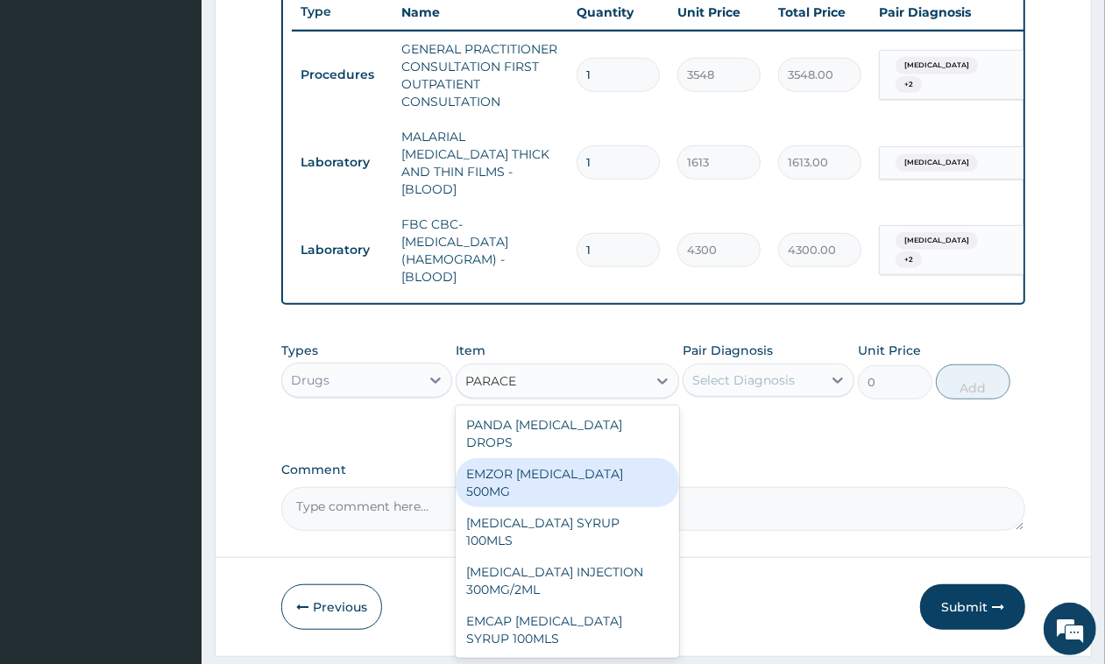
click at [550, 465] on div "EMZOR [MEDICAL_DATA] 500MG" at bounding box center [568, 482] width 224 height 49
type input "24"
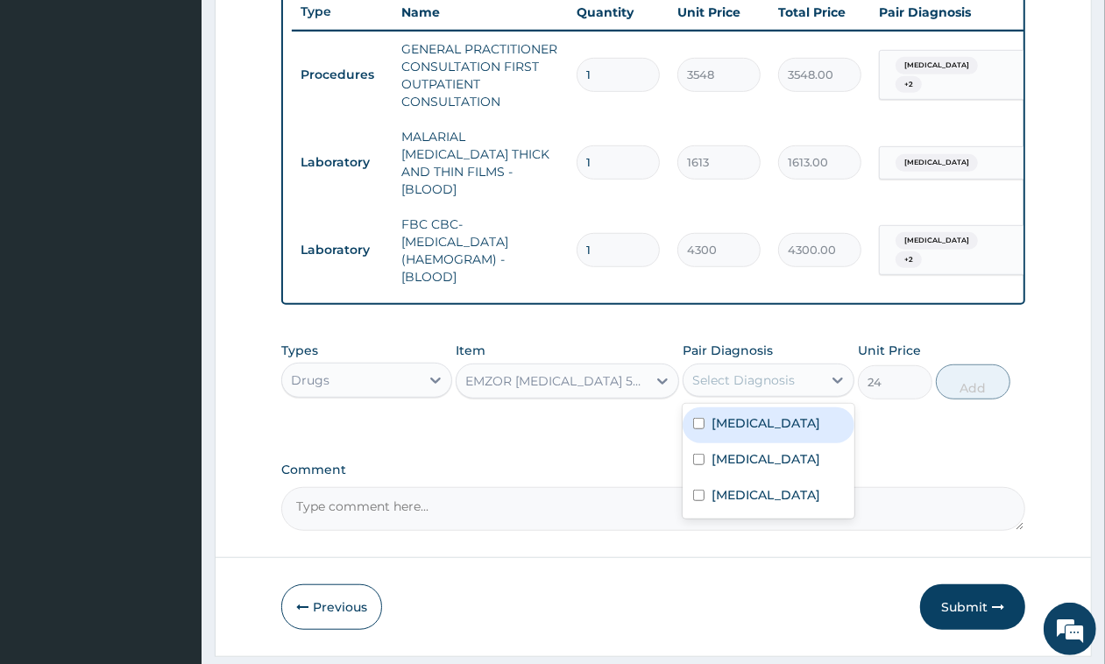
click at [815, 387] on div "Select Diagnosis" at bounding box center [753, 380] width 138 height 28
click at [813, 426] on label "[MEDICAL_DATA]" at bounding box center [766, 424] width 109 height 18
checkbox input "true"
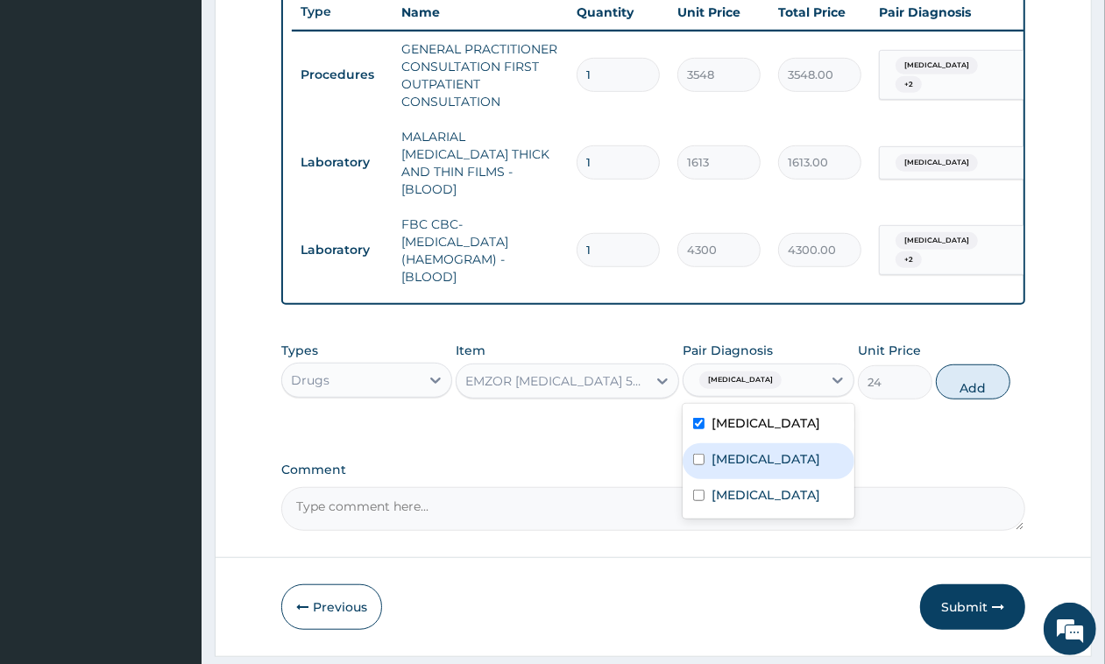
click at [771, 466] on div "[MEDICAL_DATA]" at bounding box center [768, 462] width 171 height 36
checkbox input "true"
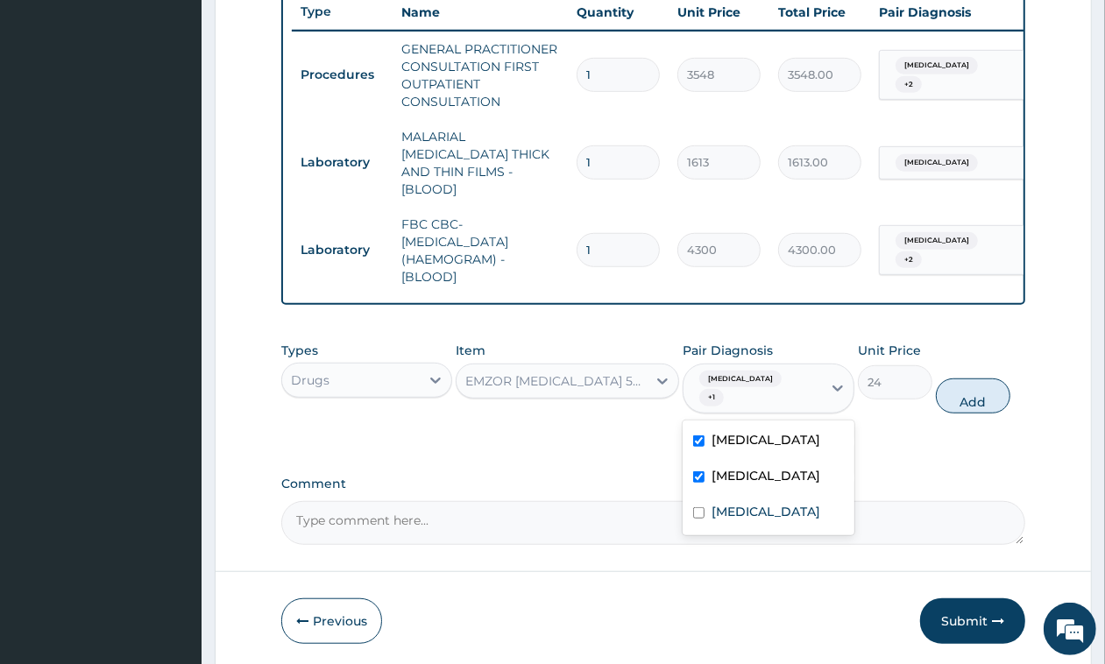
click at [962, 388] on button "Add" at bounding box center [973, 396] width 75 height 35
type input "0"
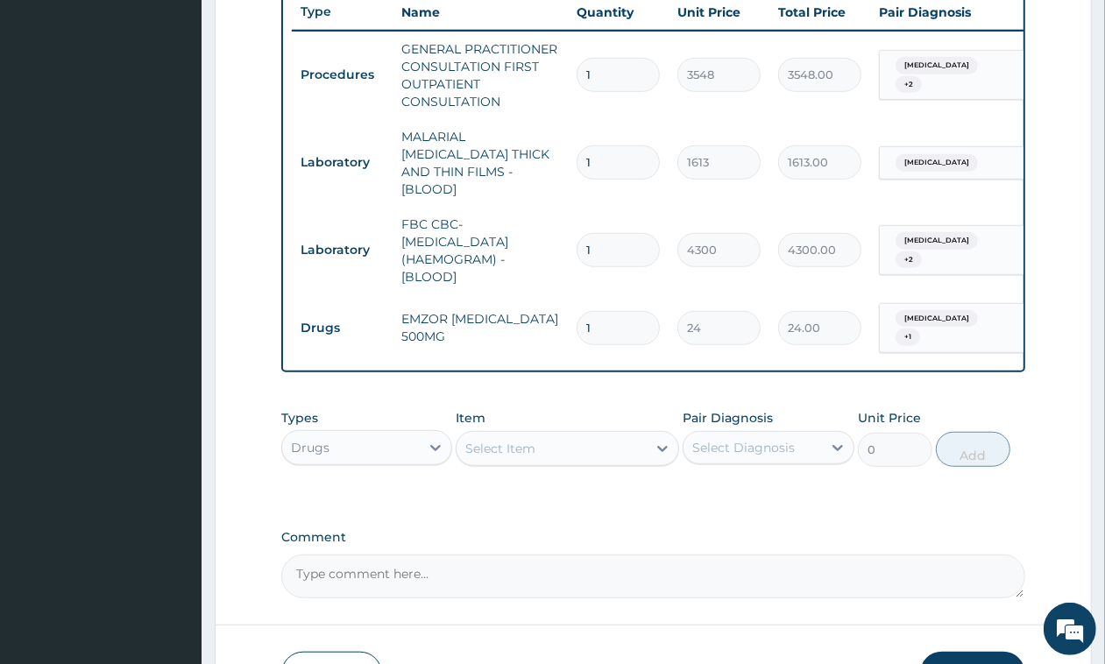
type input "18"
type input "432.00"
type input "18"
click at [550, 456] on div "Select Item" at bounding box center [552, 449] width 190 height 28
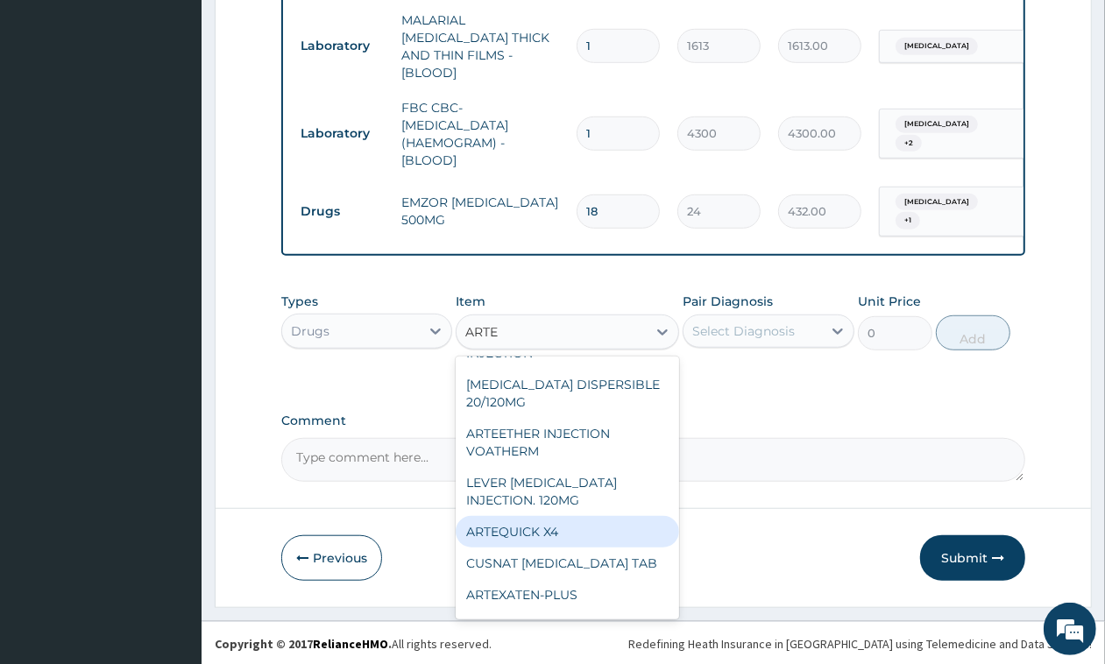
scroll to position [0, 0]
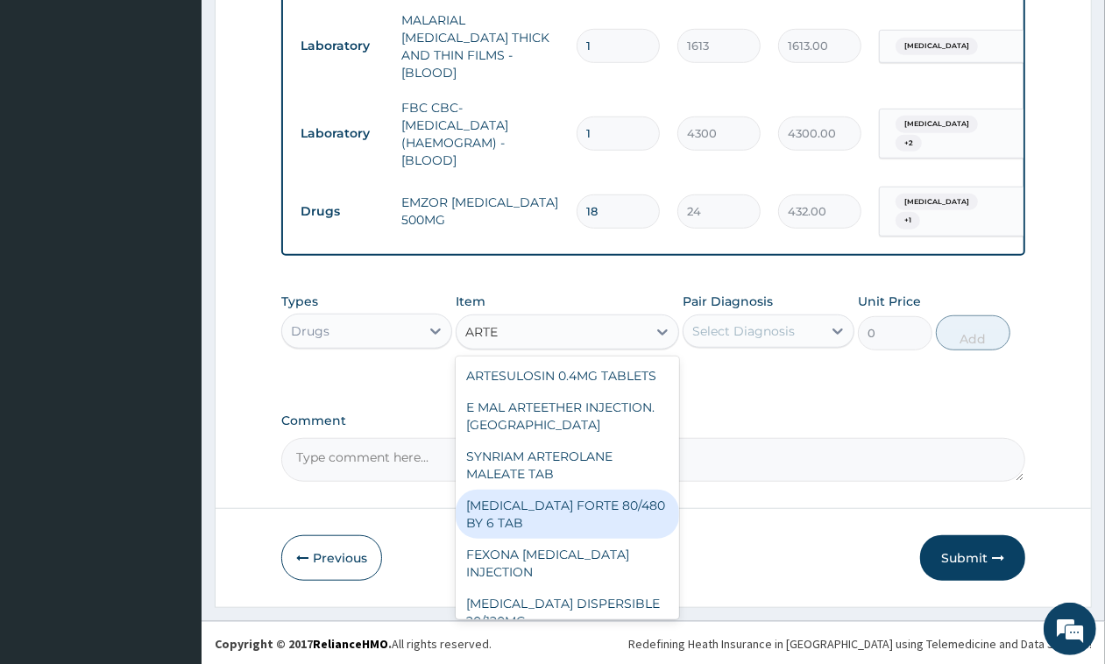
type input "ARTEM"
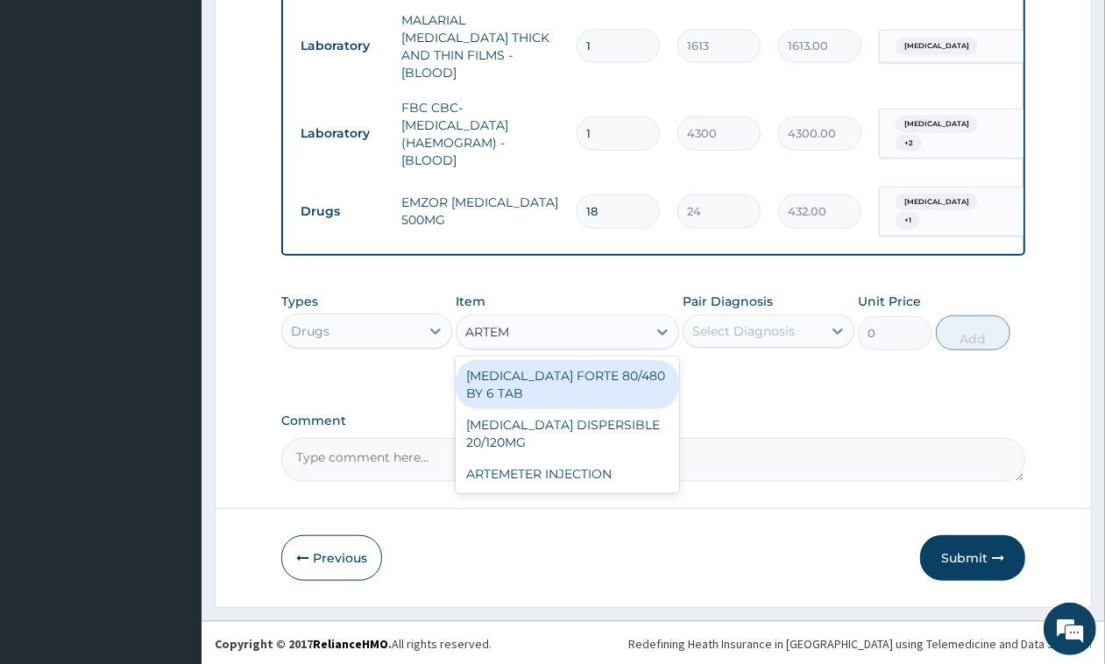
click at [577, 382] on div "[MEDICAL_DATA] FORTE 80/480 BY 6 TAB" at bounding box center [568, 384] width 224 height 49
type input "449"
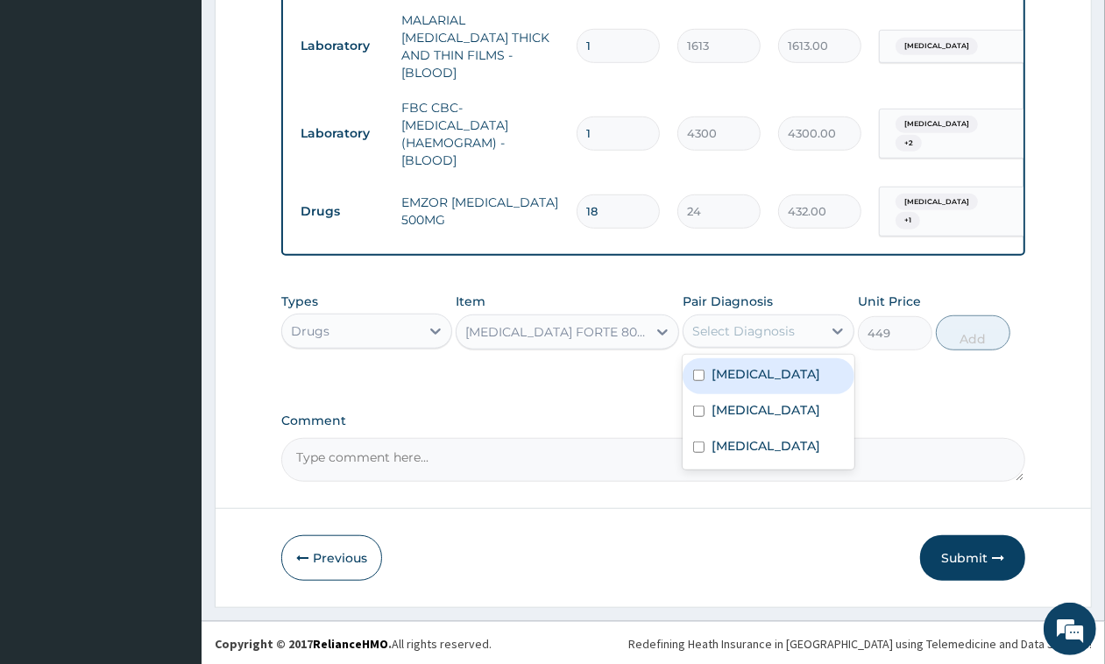
click at [815, 344] on div "Select Diagnosis" at bounding box center [768, 331] width 171 height 33
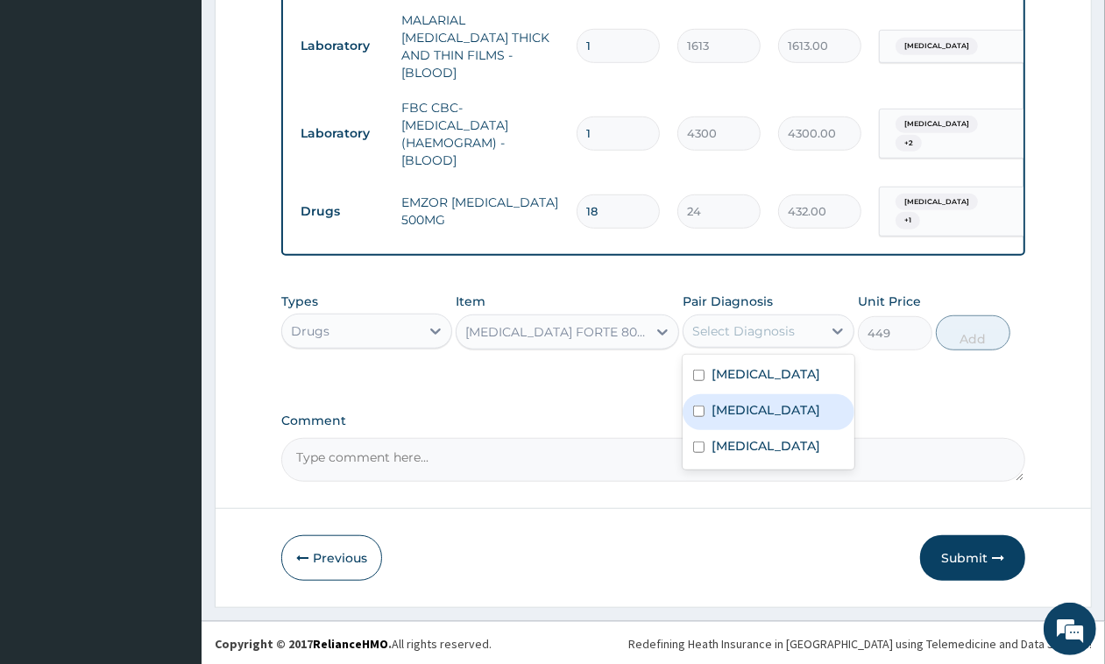
click at [733, 419] on label "[MEDICAL_DATA]" at bounding box center [766, 410] width 109 height 18
checkbox input "true"
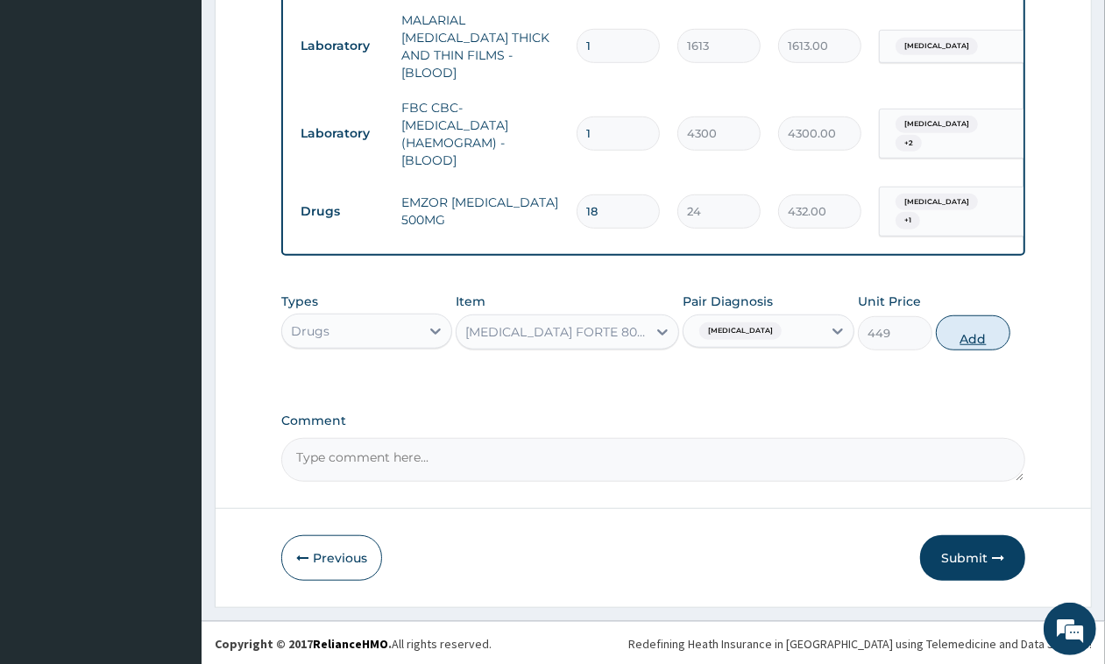
click at [982, 346] on button "Add" at bounding box center [973, 333] width 75 height 35
type input "0"
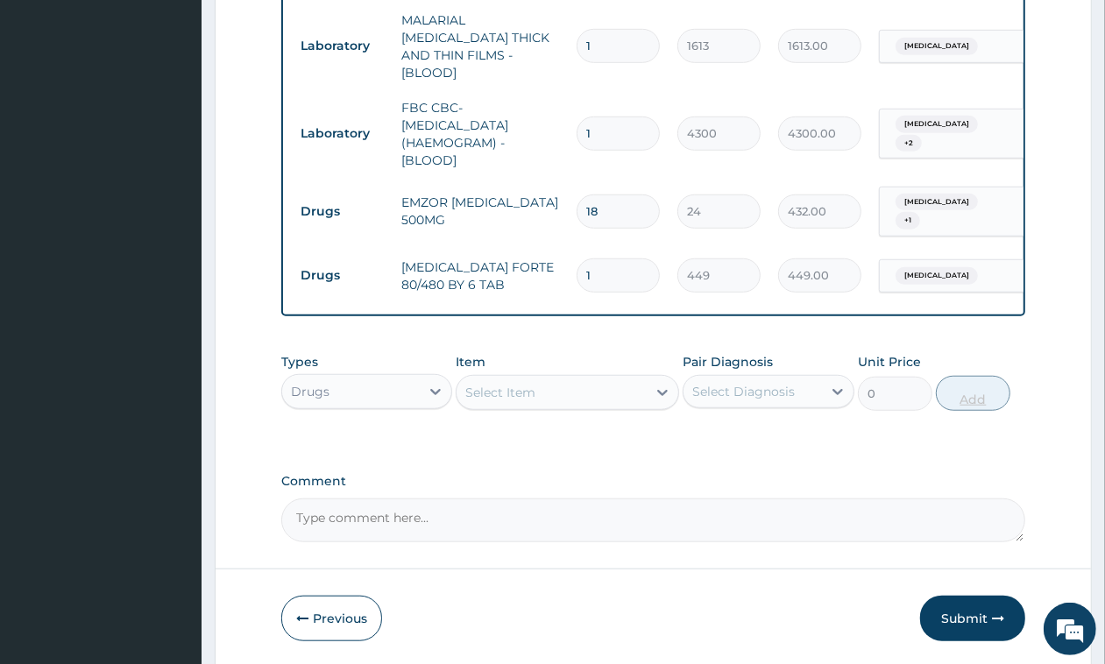
type input "0.00"
type input "6"
type input "2694.00"
type input "6"
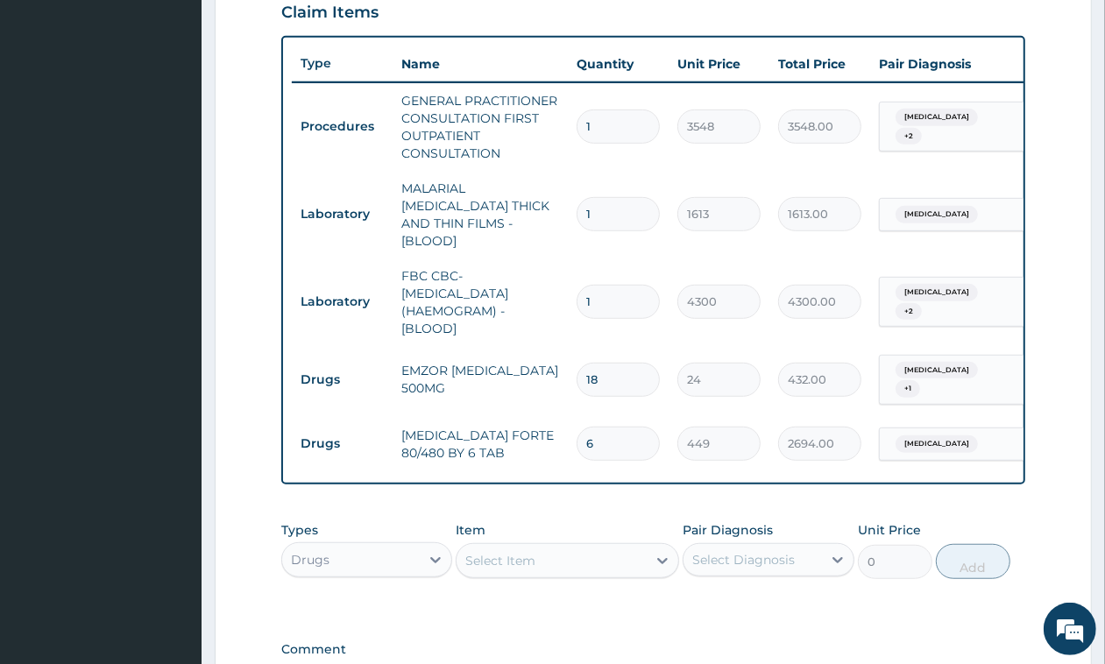
scroll to position [846, 0]
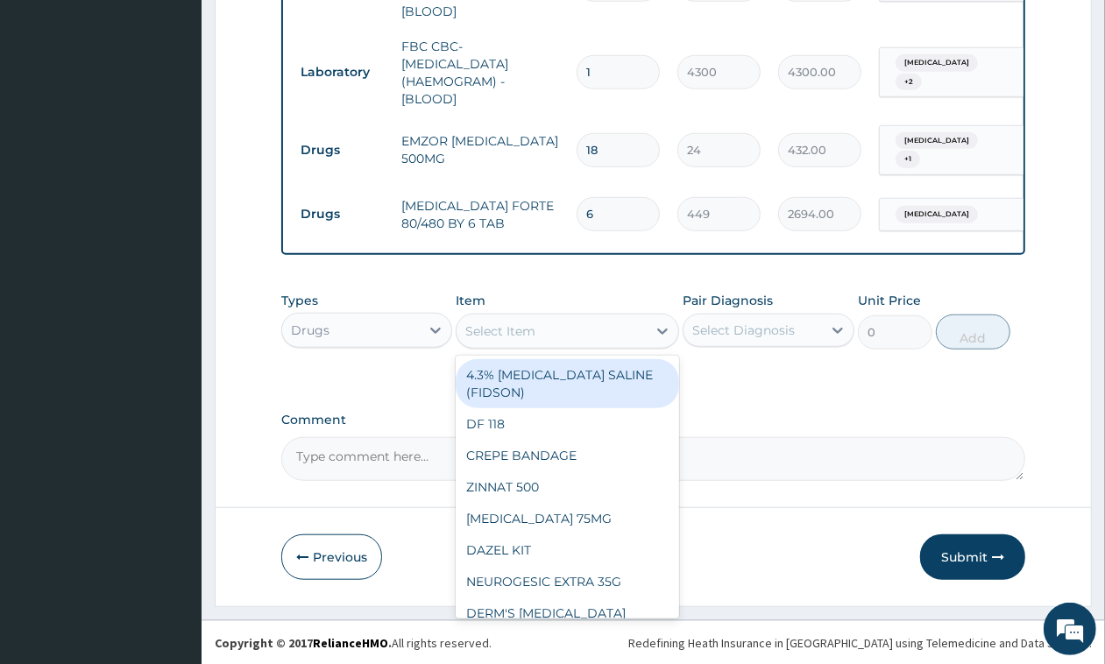
click at [581, 330] on div "Select Item" at bounding box center [552, 331] width 190 height 28
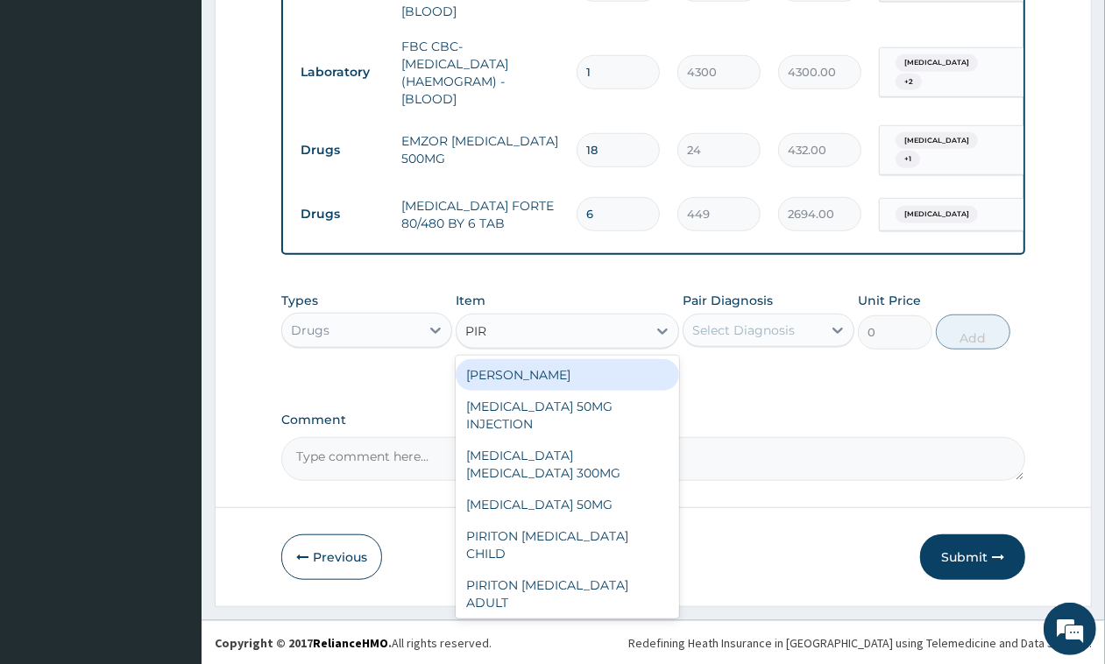
type input "PIRI"
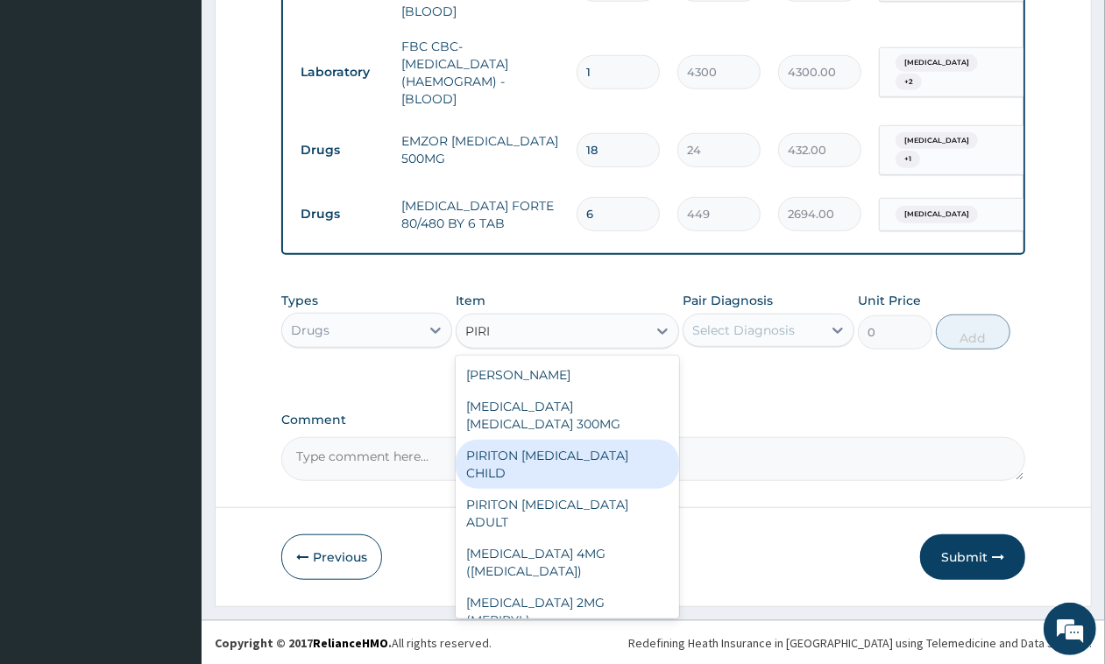
click at [607, 441] on div "PIRITON [MEDICAL_DATA] CHILD" at bounding box center [568, 464] width 224 height 49
type input "1183"
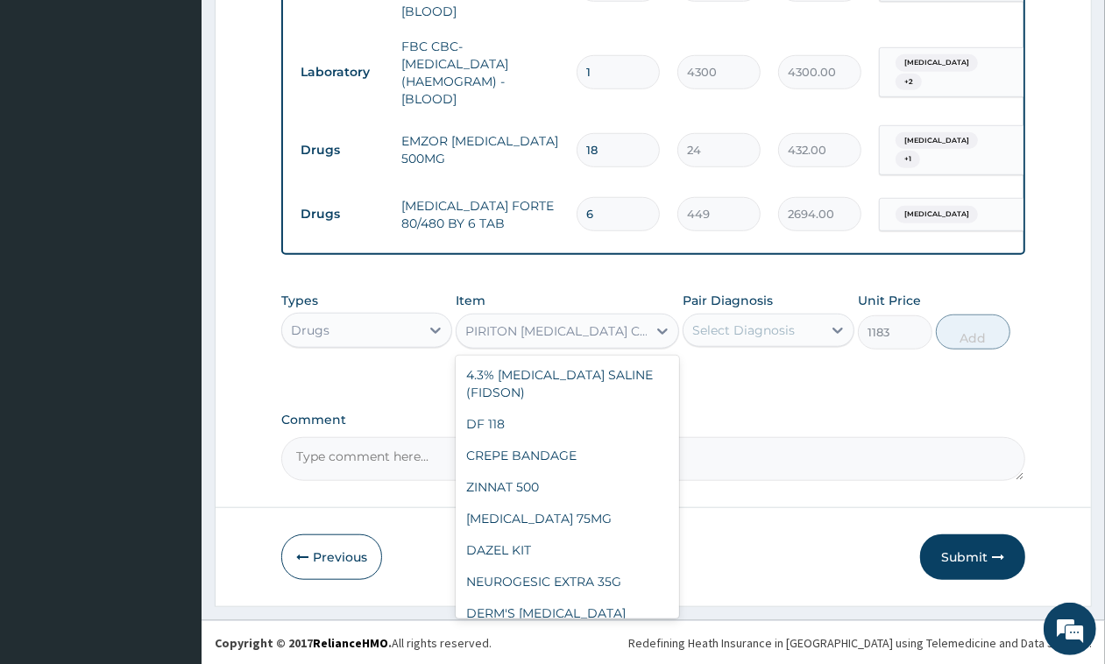
click at [607, 327] on div "PIRITON [MEDICAL_DATA] CHILD" at bounding box center [556, 332] width 183 height 18
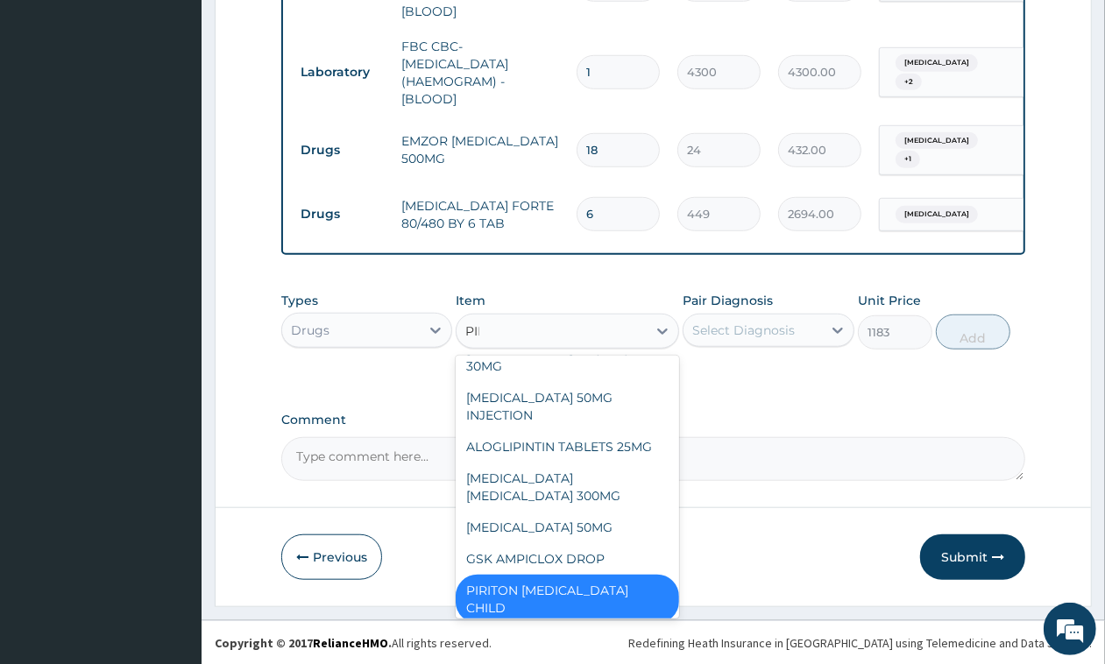
scroll to position [0, 0]
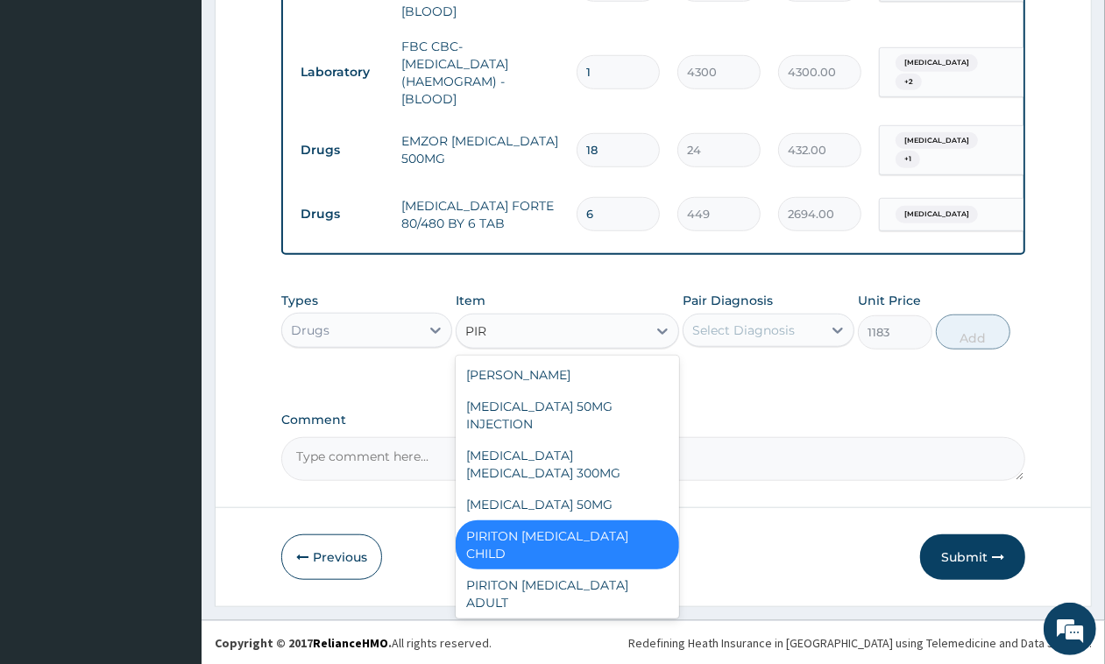
type input "PIRI"
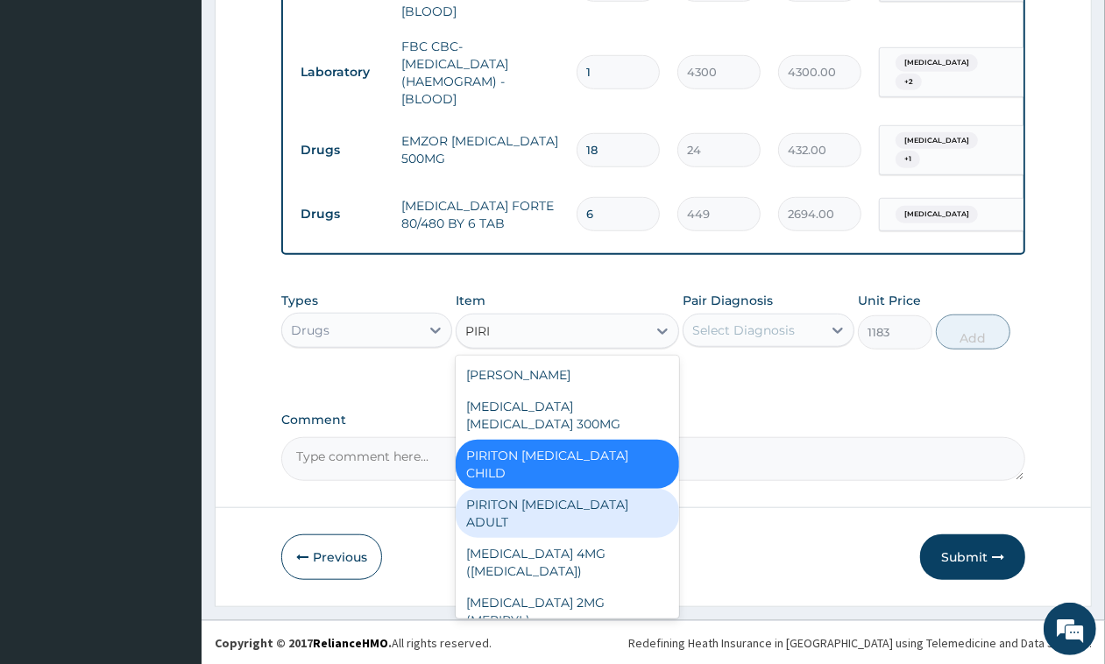
drag, startPoint x: 586, startPoint y: 466, endPoint x: 818, endPoint y: 308, distance: 281.3
click at [598, 489] on div "PIRITON [MEDICAL_DATA] ADULT" at bounding box center [568, 513] width 224 height 49
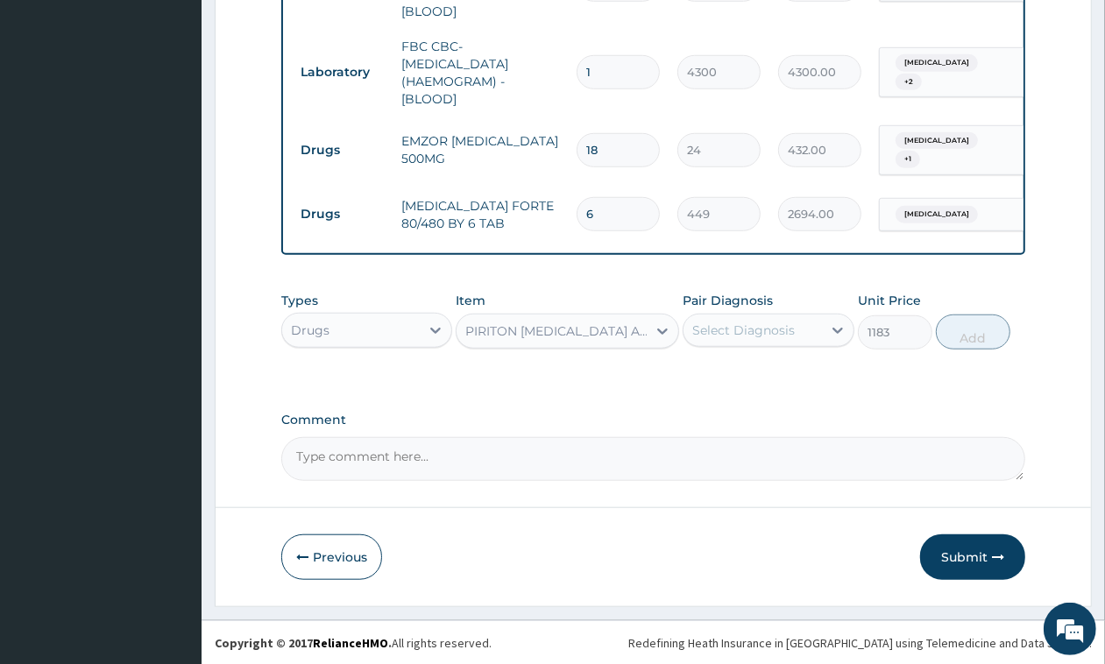
click at [790, 338] on div "Select Diagnosis" at bounding box center [753, 330] width 138 height 28
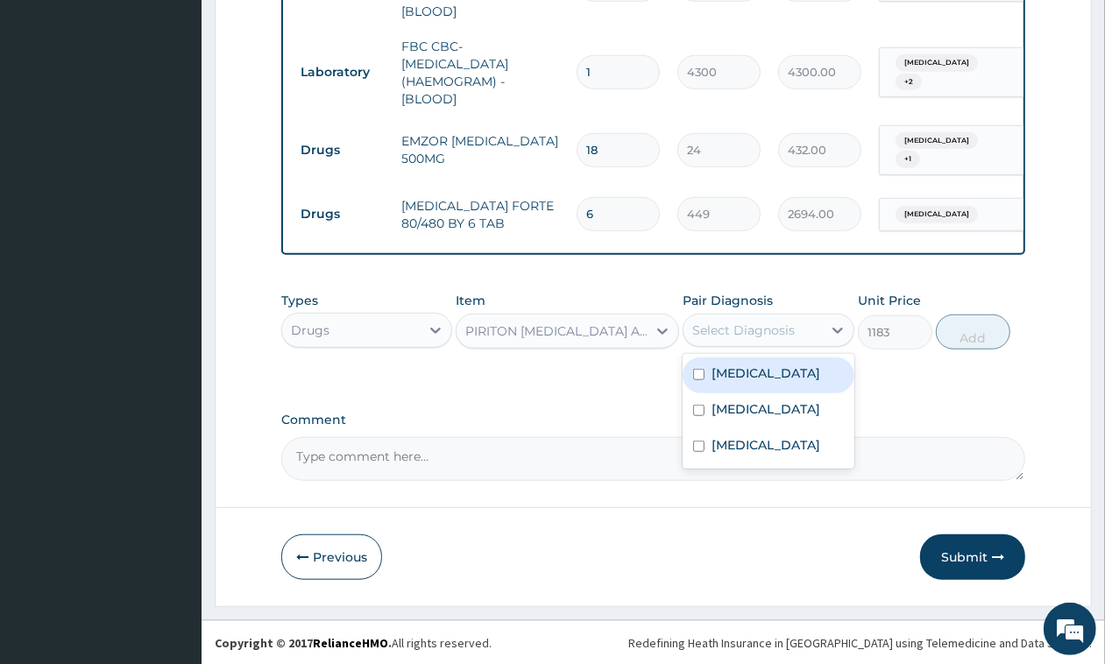
click at [780, 382] on label "[MEDICAL_DATA]" at bounding box center [766, 374] width 109 height 18
checkbox input "true"
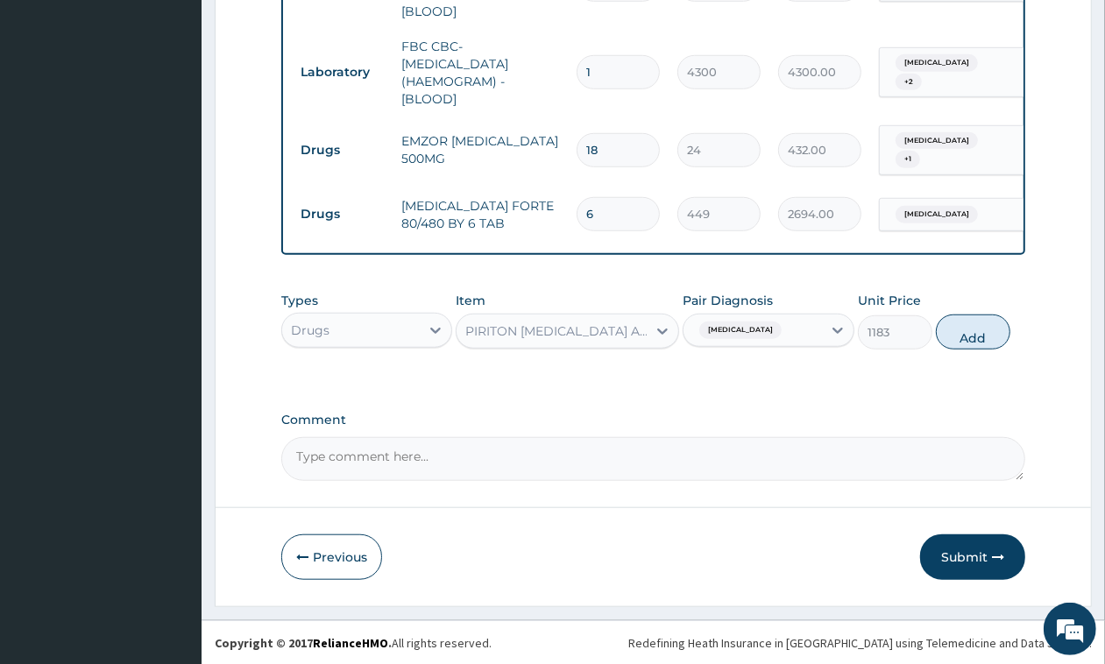
drag, startPoint x: 958, startPoint y: 333, endPoint x: 908, endPoint y: 353, distance: 53.9
click at [960, 334] on button "Add" at bounding box center [973, 332] width 75 height 35
type input "0"
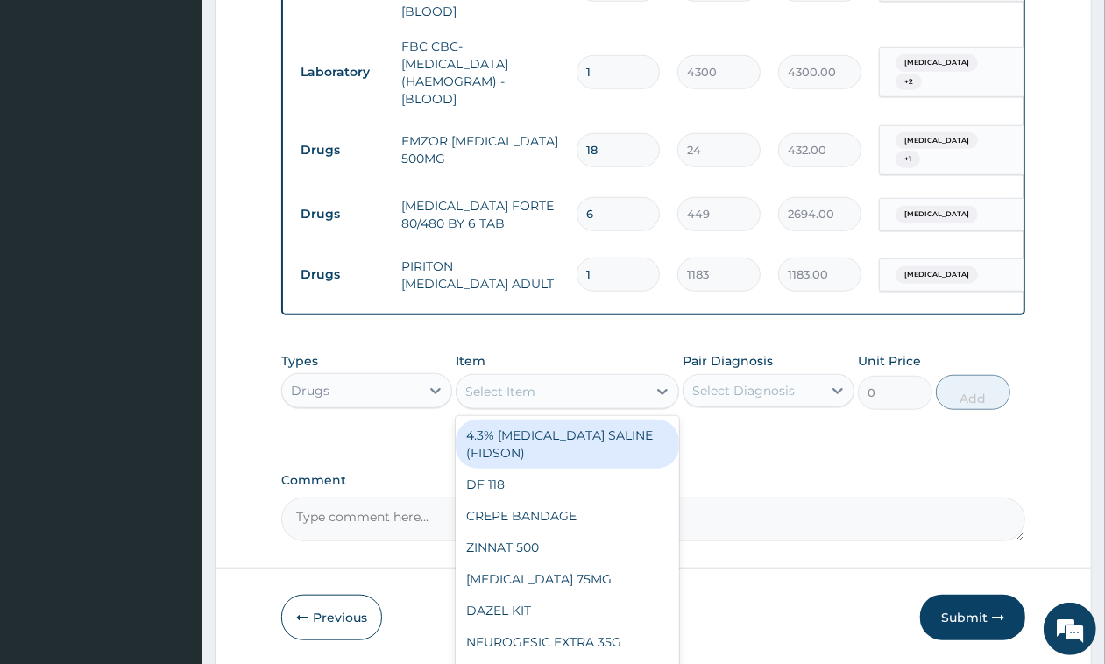
click at [524, 405] on div "Select Item" at bounding box center [568, 391] width 224 height 35
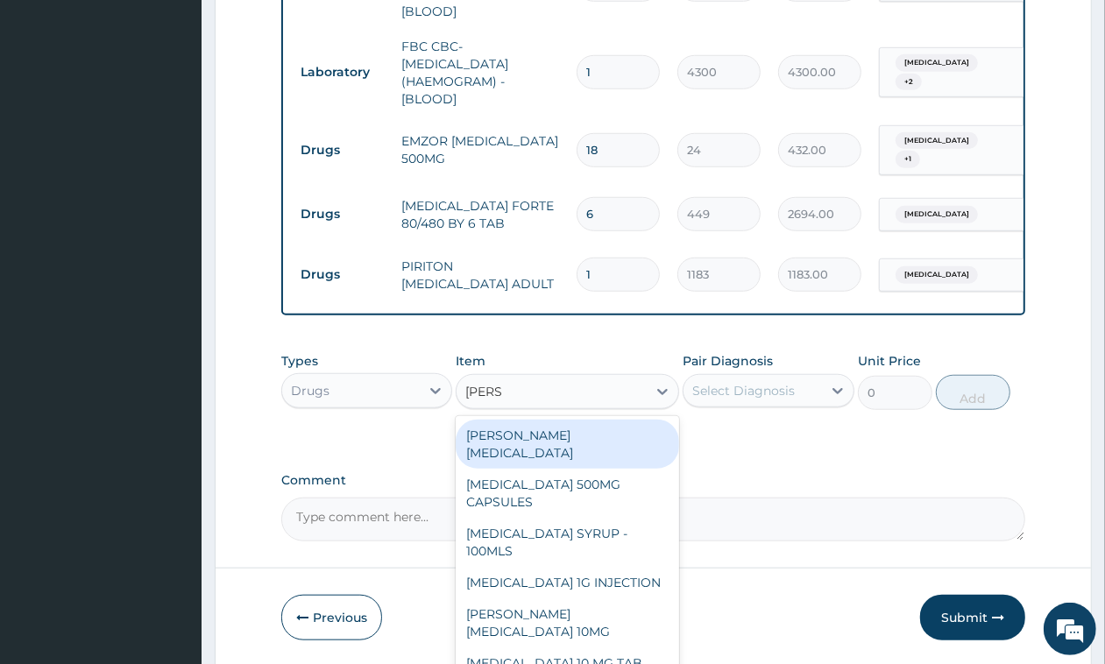
type input "LORAT"
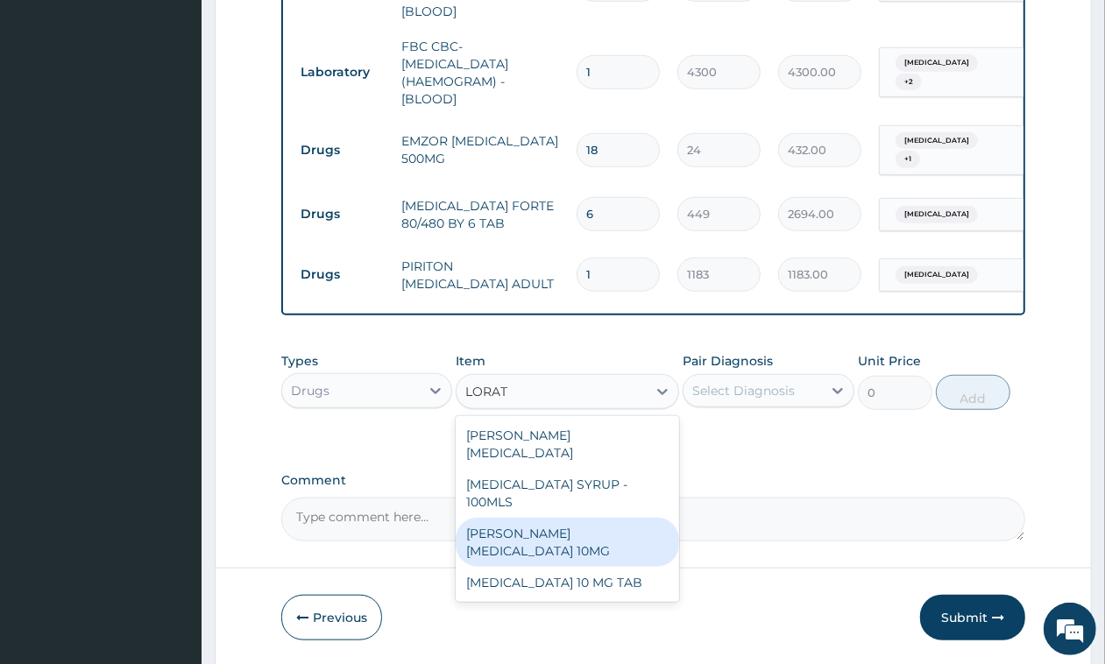
click at [572, 518] on div "[PERSON_NAME][MEDICAL_DATA] 10MG" at bounding box center [568, 542] width 224 height 49
type input "89"
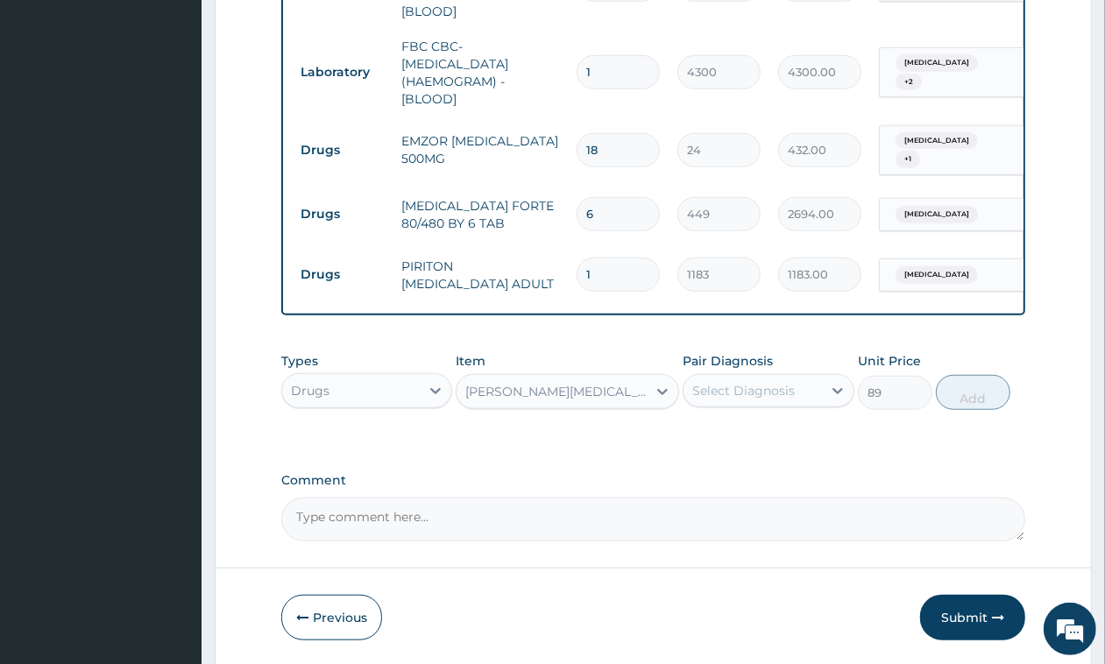
click at [748, 391] on div "Select Diagnosis" at bounding box center [744, 391] width 103 height 18
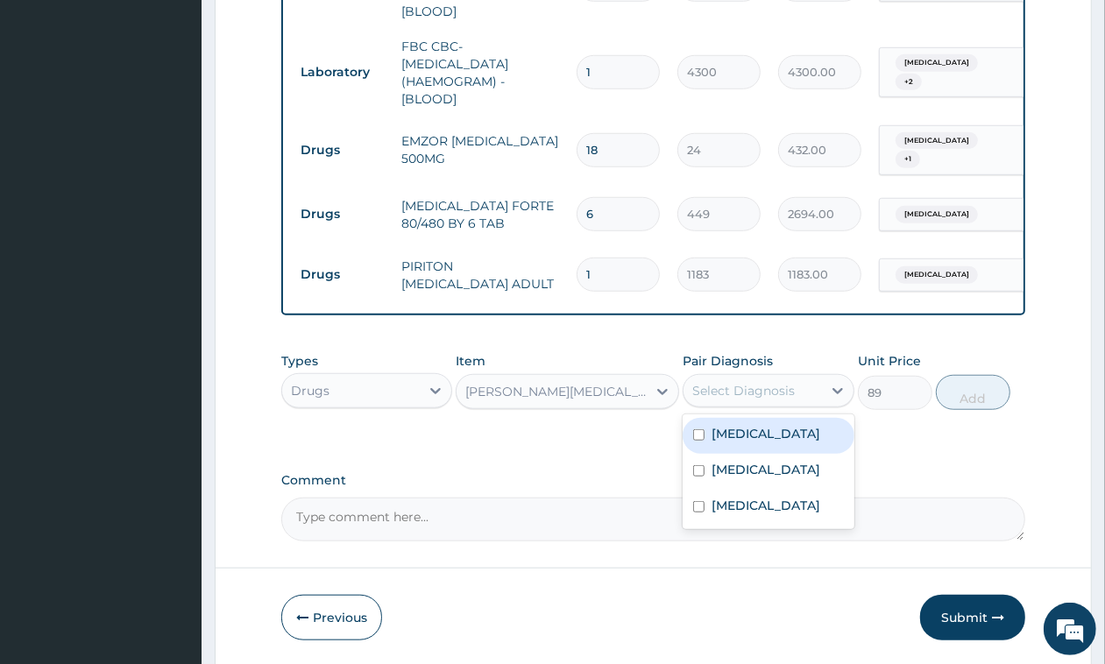
click at [765, 443] on label "[MEDICAL_DATA]" at bounding box center [766, 434] width 109 height 18
checkbox input "true"
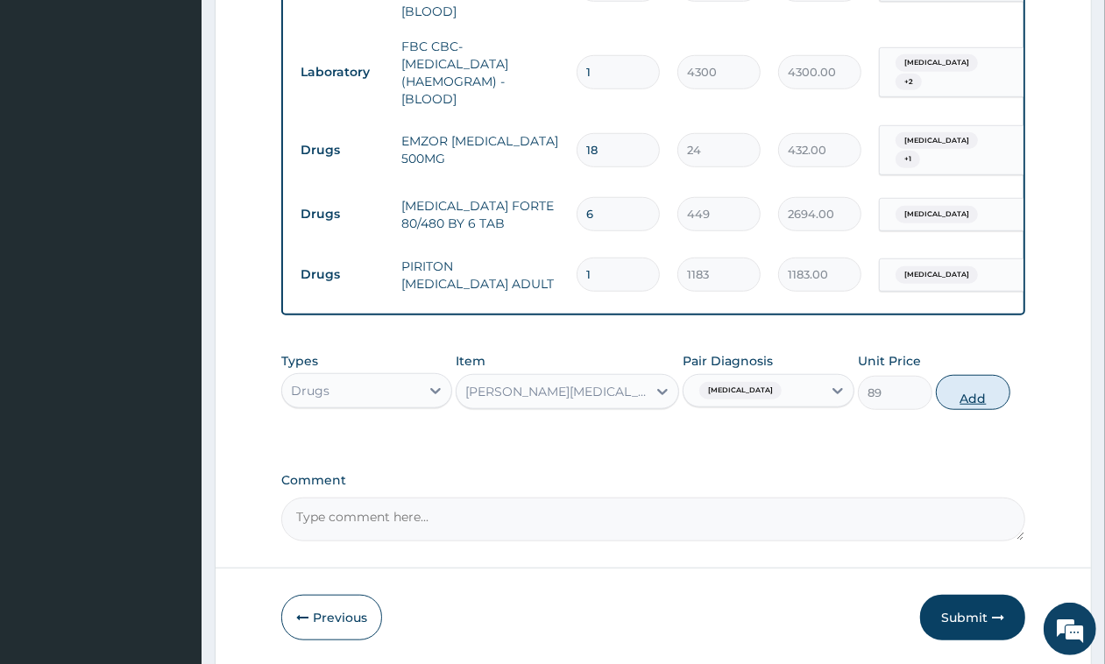
click at [977, 394] on button "Add" at bounding box center [973, 392] width 75 height 35
type input "0"
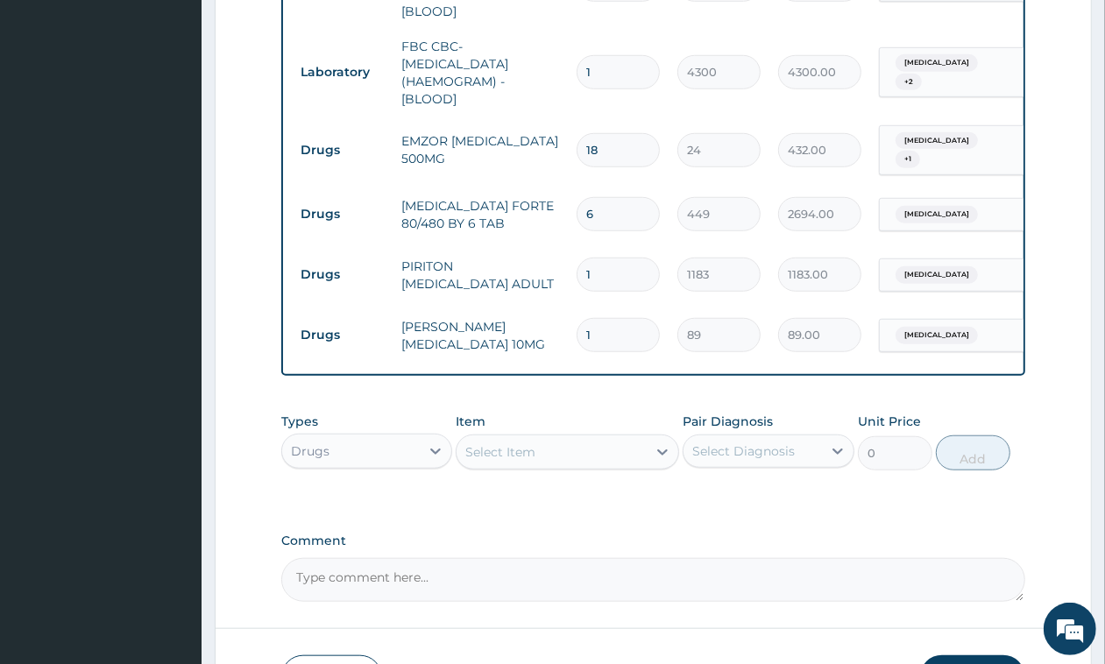
type input "0.00"
type input "5"
type input "445.00"
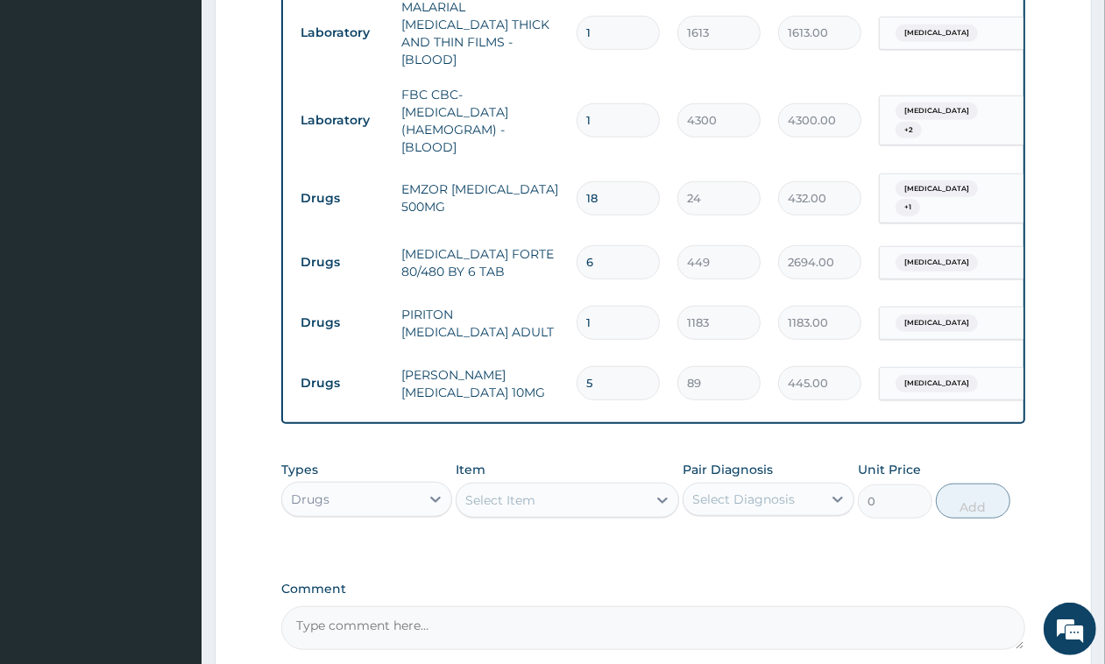
scroll to position [966, 0]
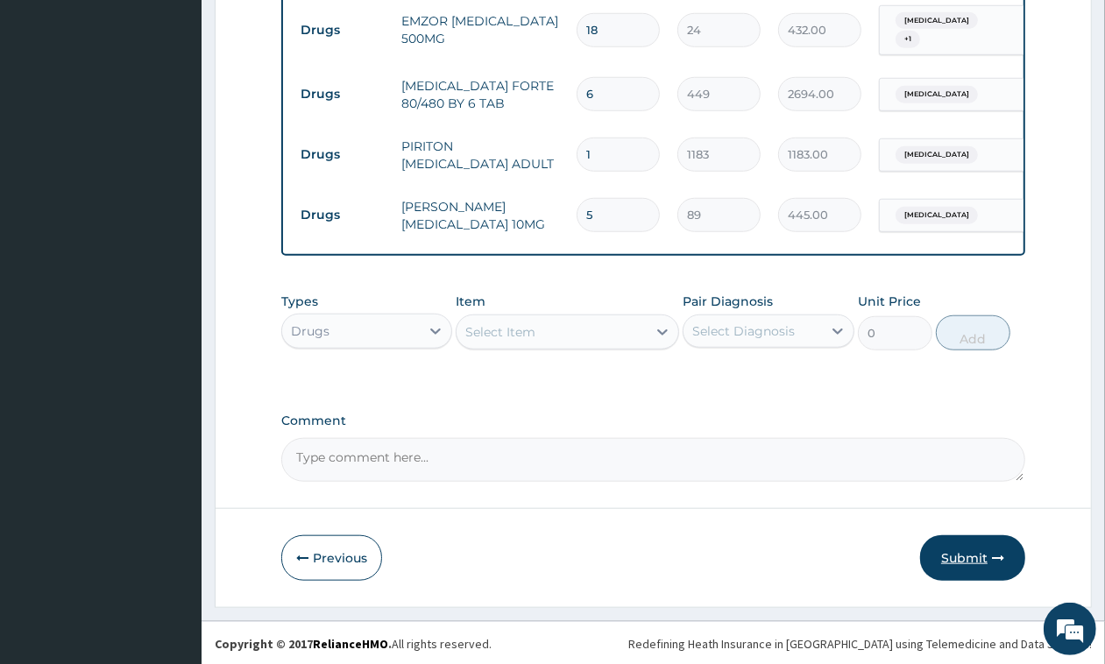
type input "5"
click at [987, 565] on button "Submit" at bounding box center [972, 559] width 105 height 46
